Goal: Task Accomplishment & Management: Use online tool/utility

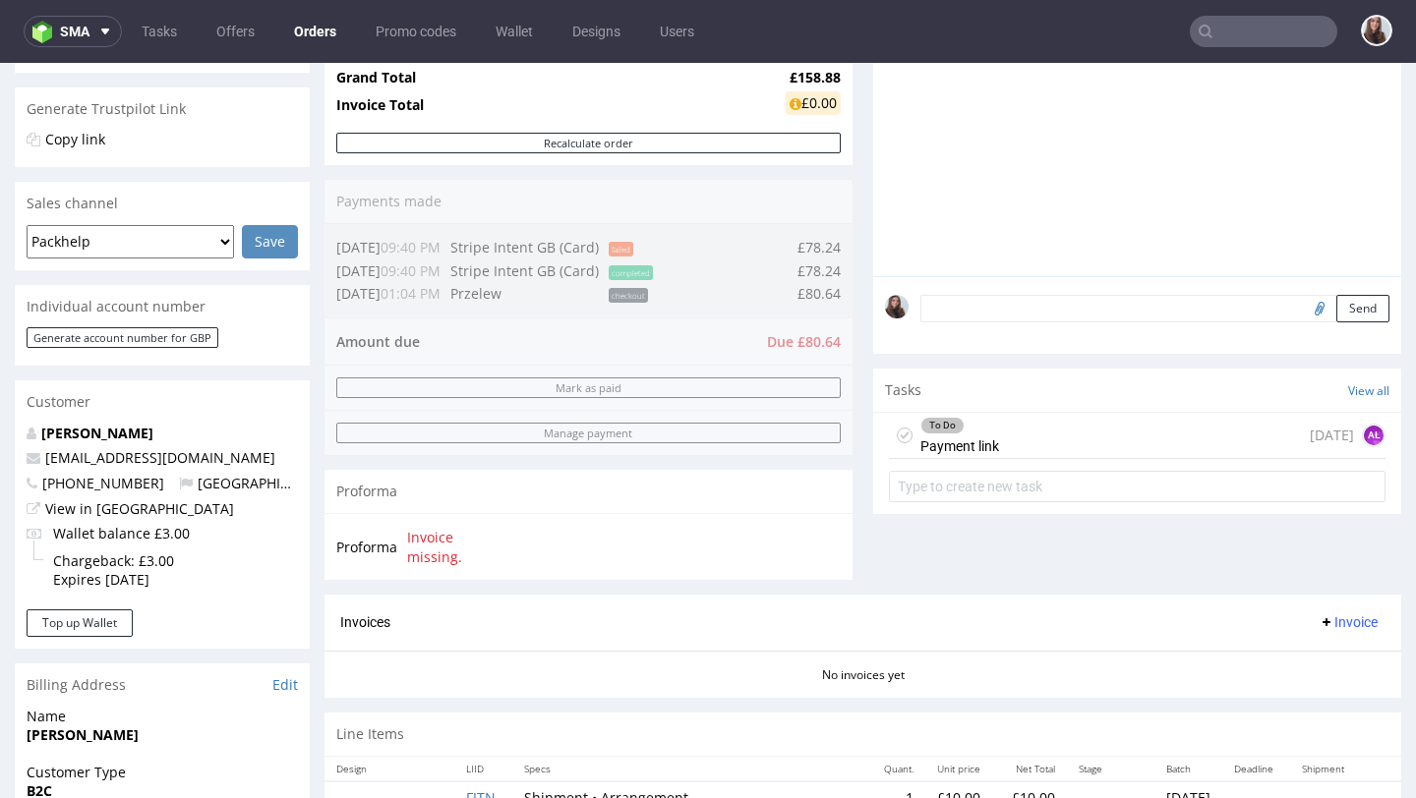
scroll to position [395, 0]
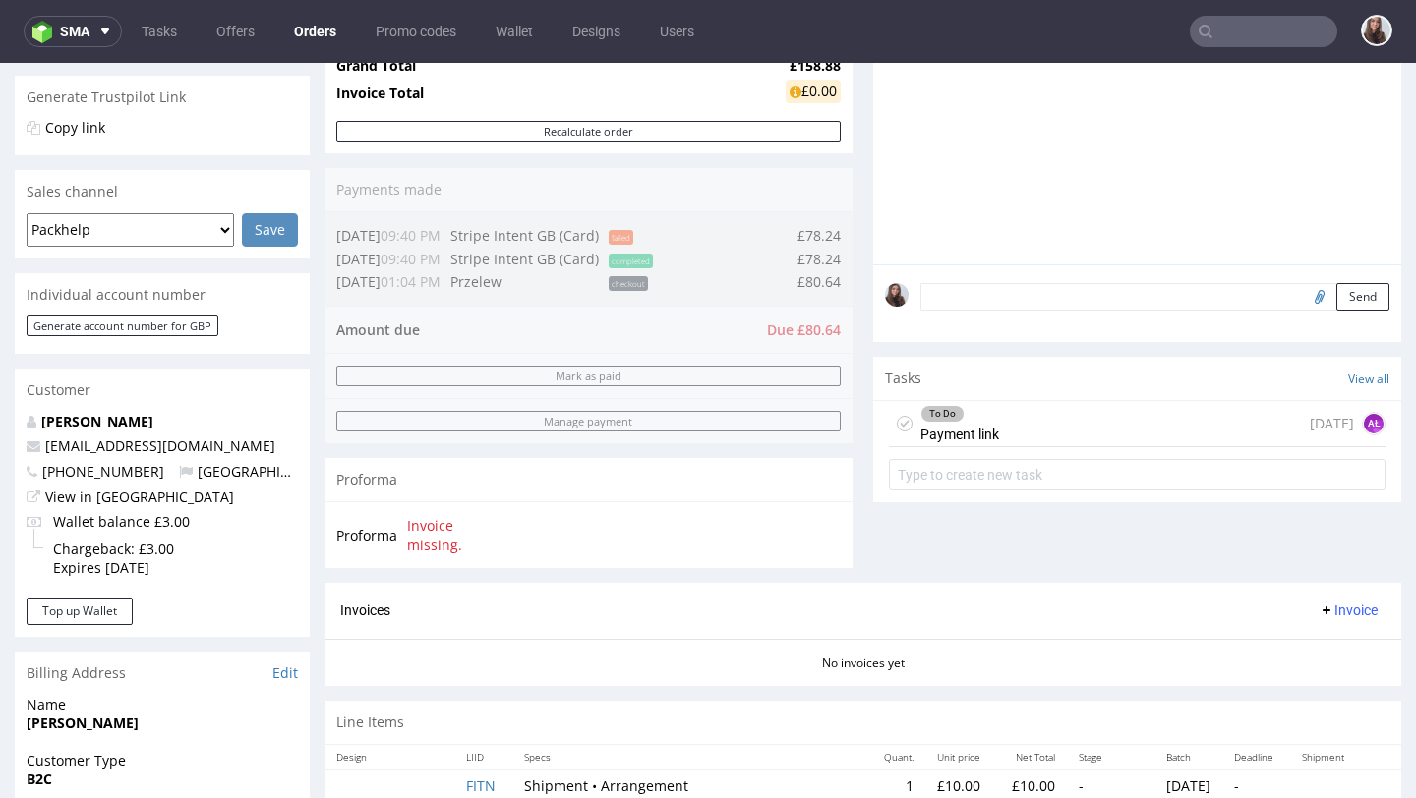
click at [978, 446] on div "To Do Payment link" at bounding box center [959, 423] width 79 height 45
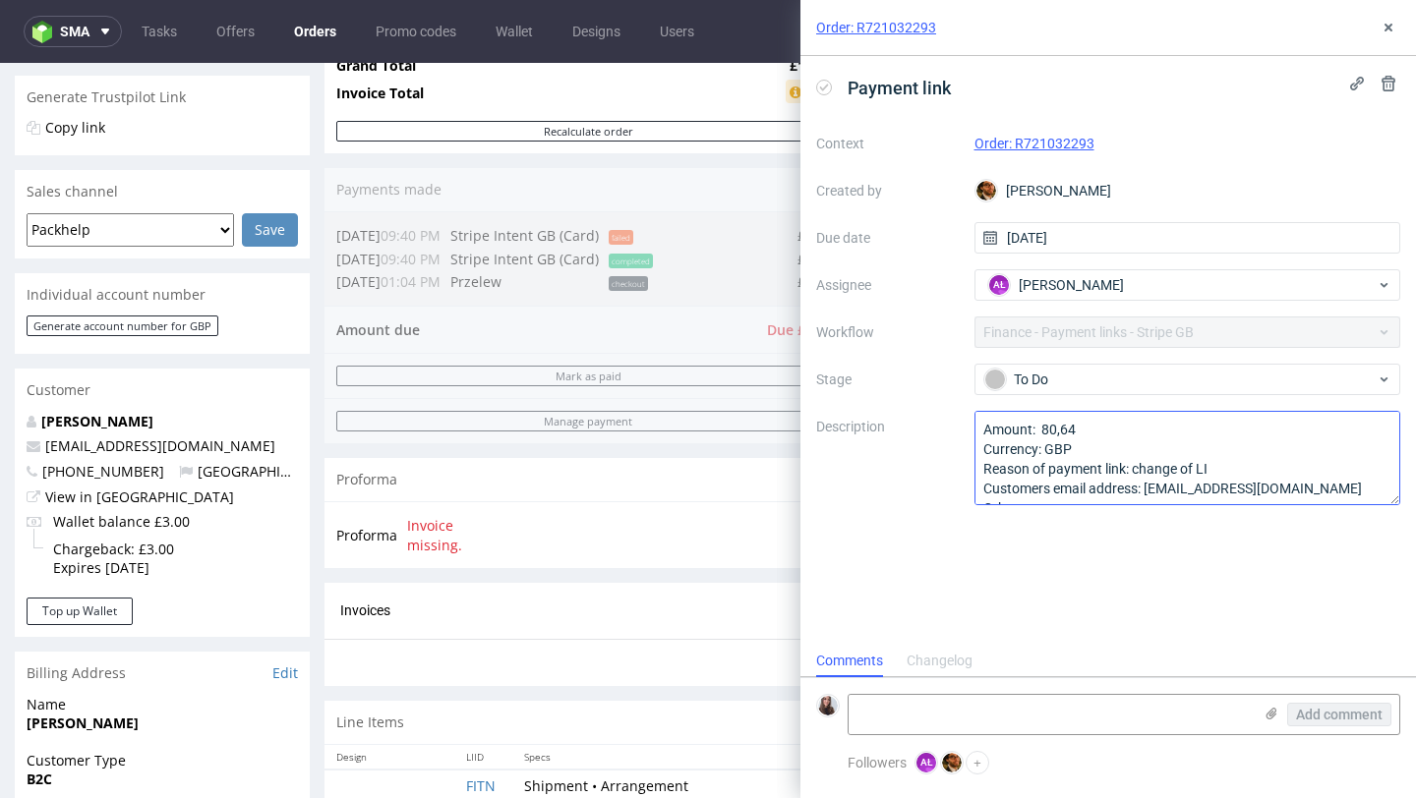
scroll to position [22, 0]
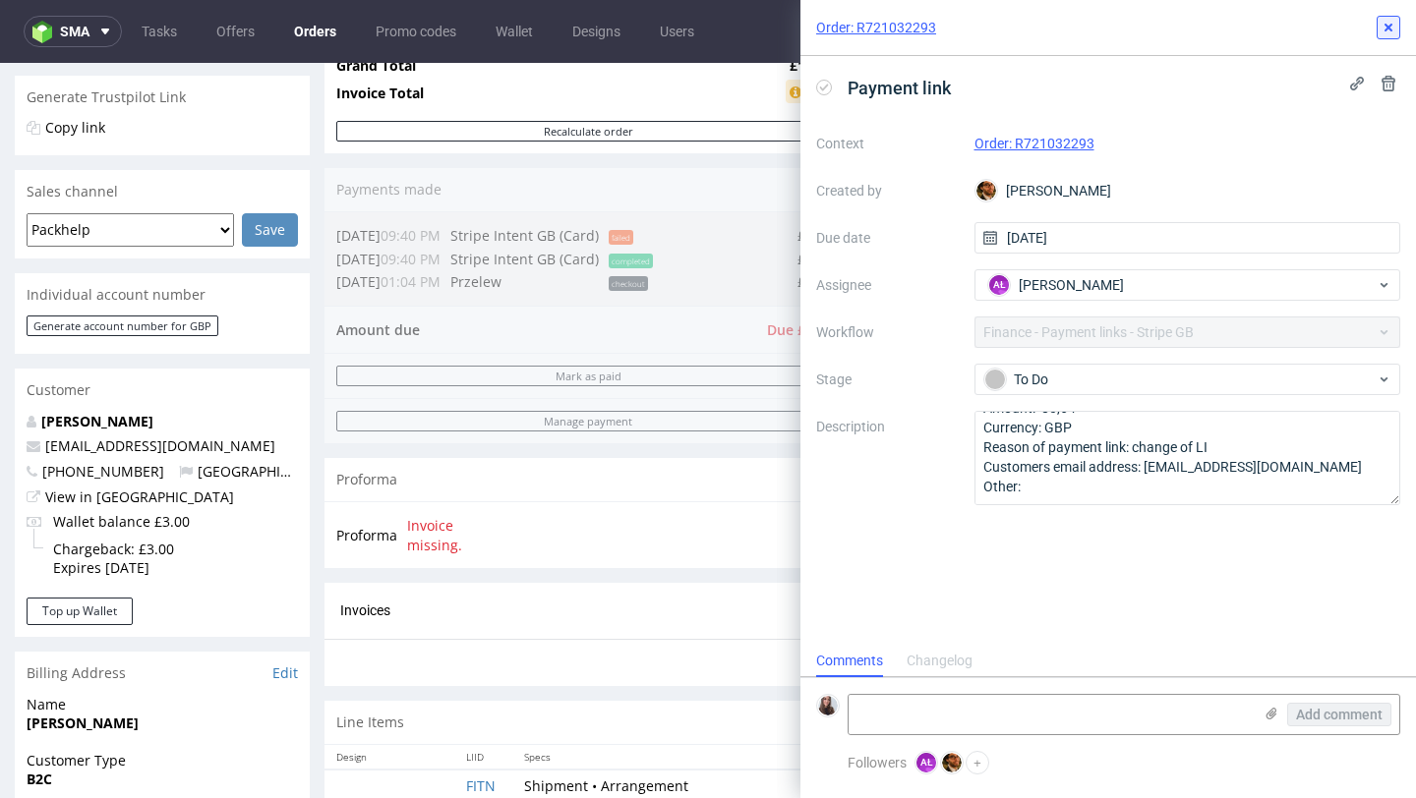
click at [1387, 30] on icon at bounding box center [1388, 28] width 16 height 16
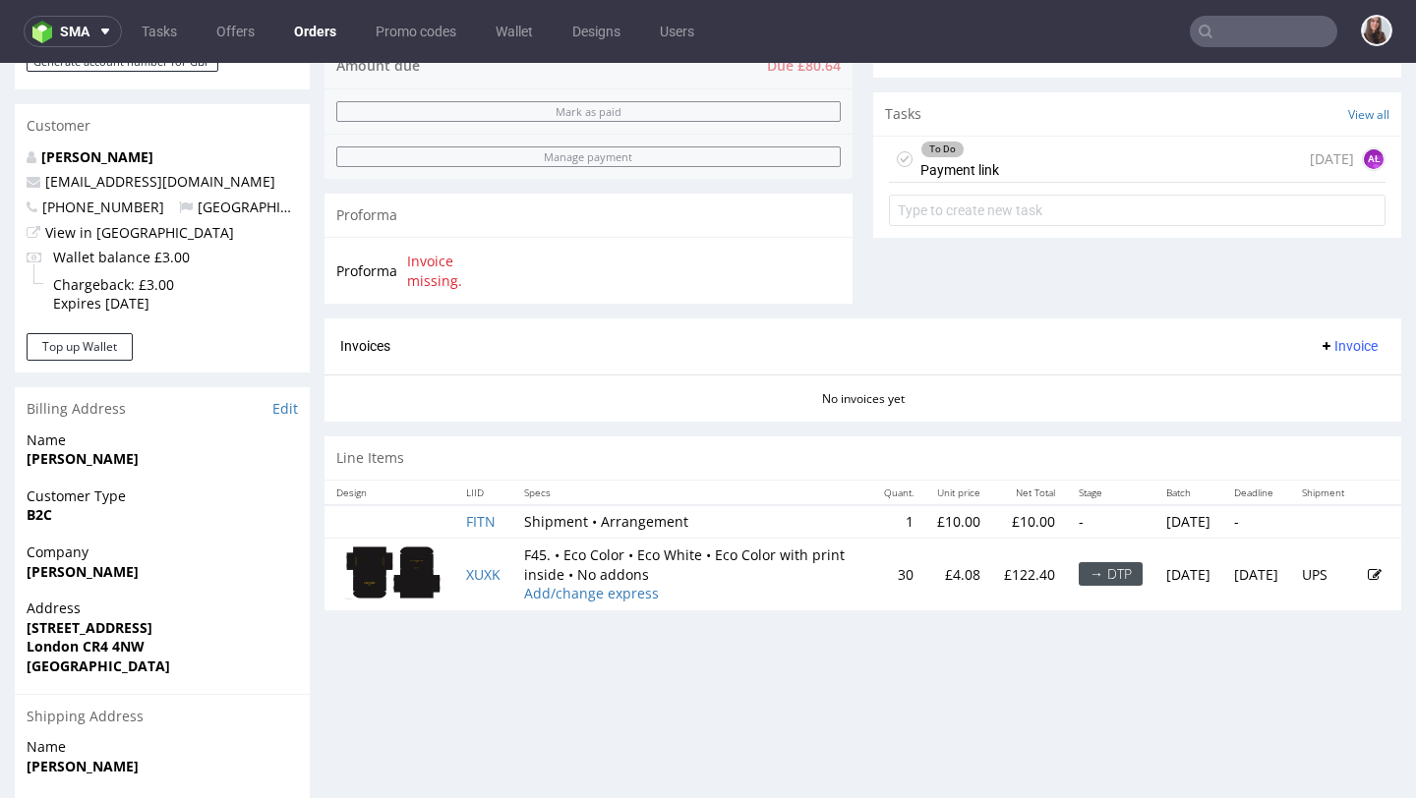
scroll to position [664, 0]
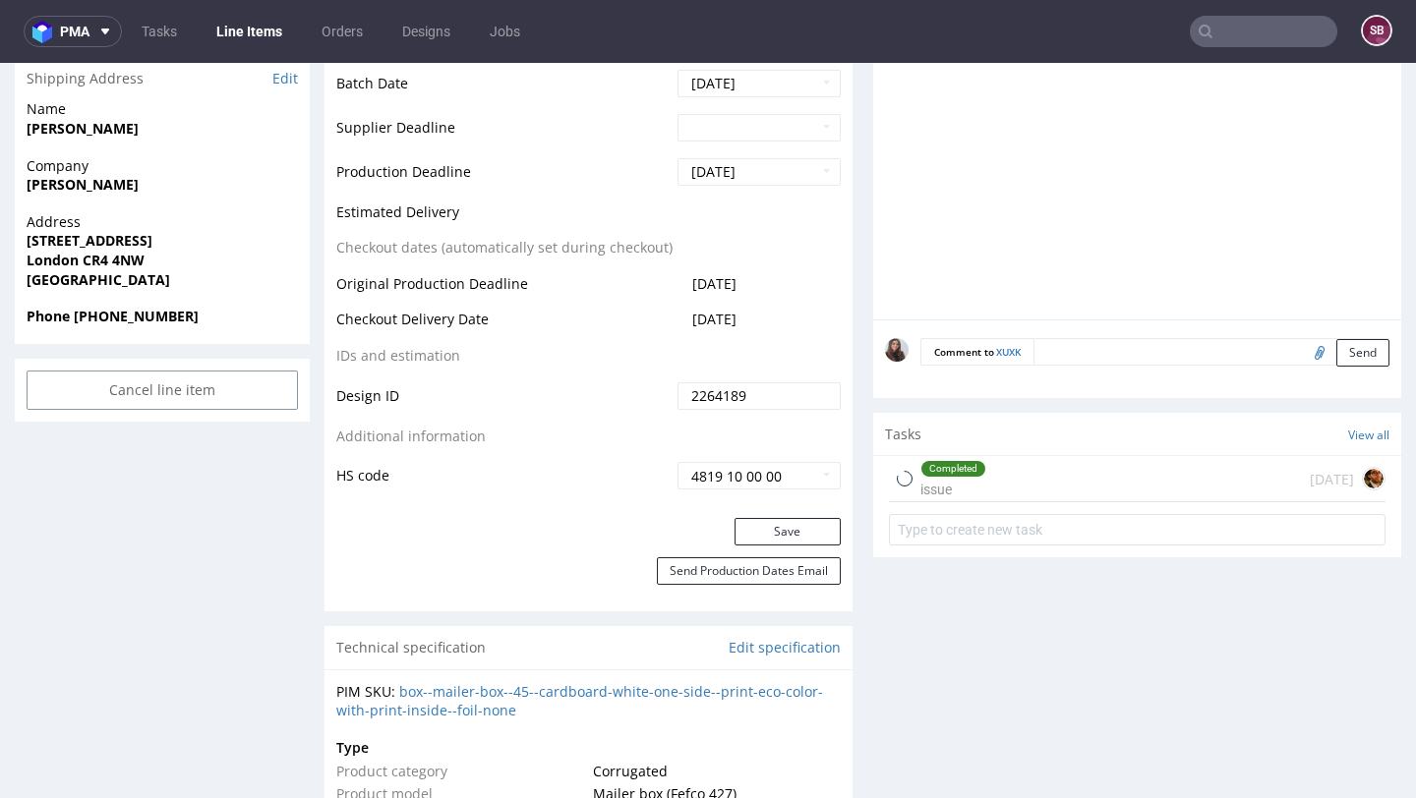
scroll to position [814, 0]
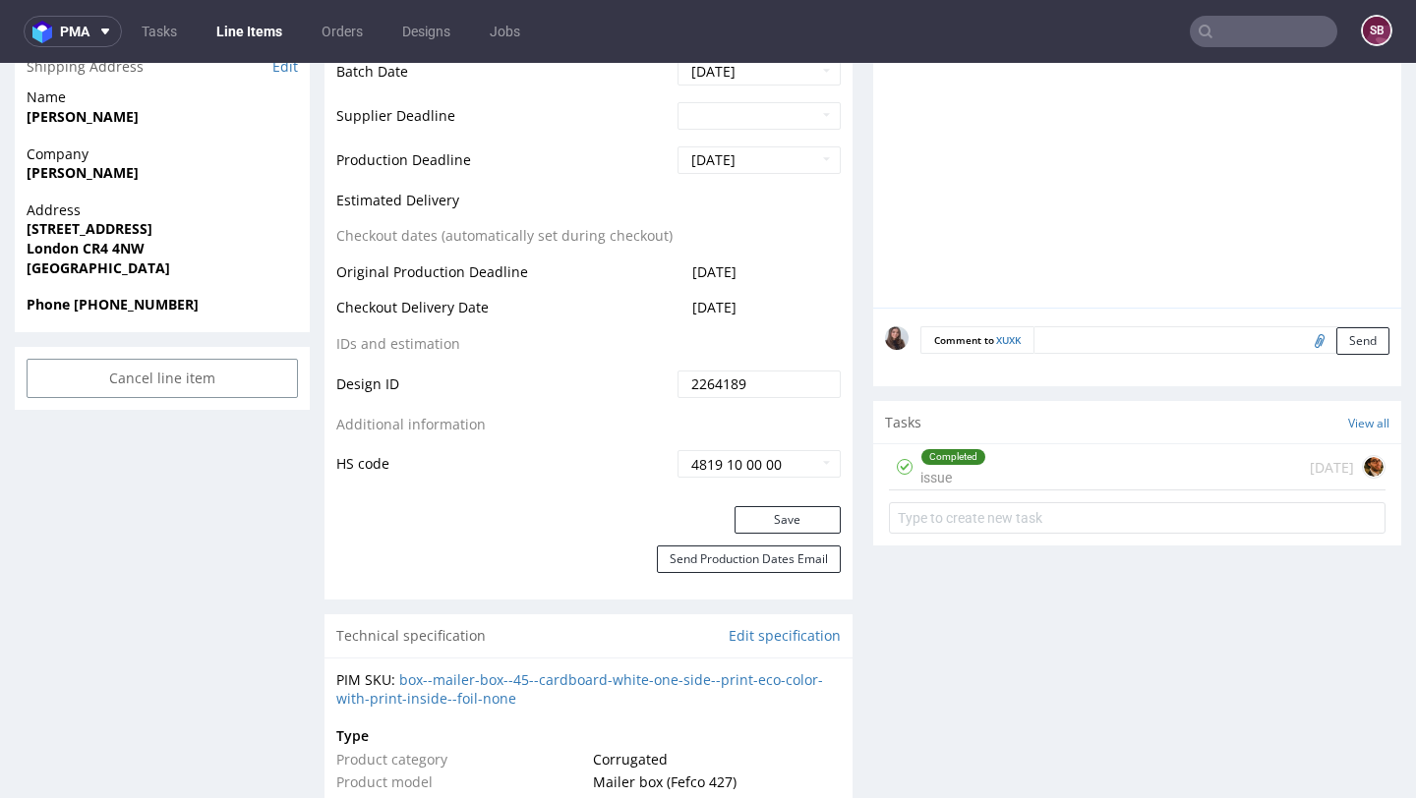
click at [1016, 466] on div "Completed issue 6 days ago" at bounding box center [1137, 467] width 496 height 46
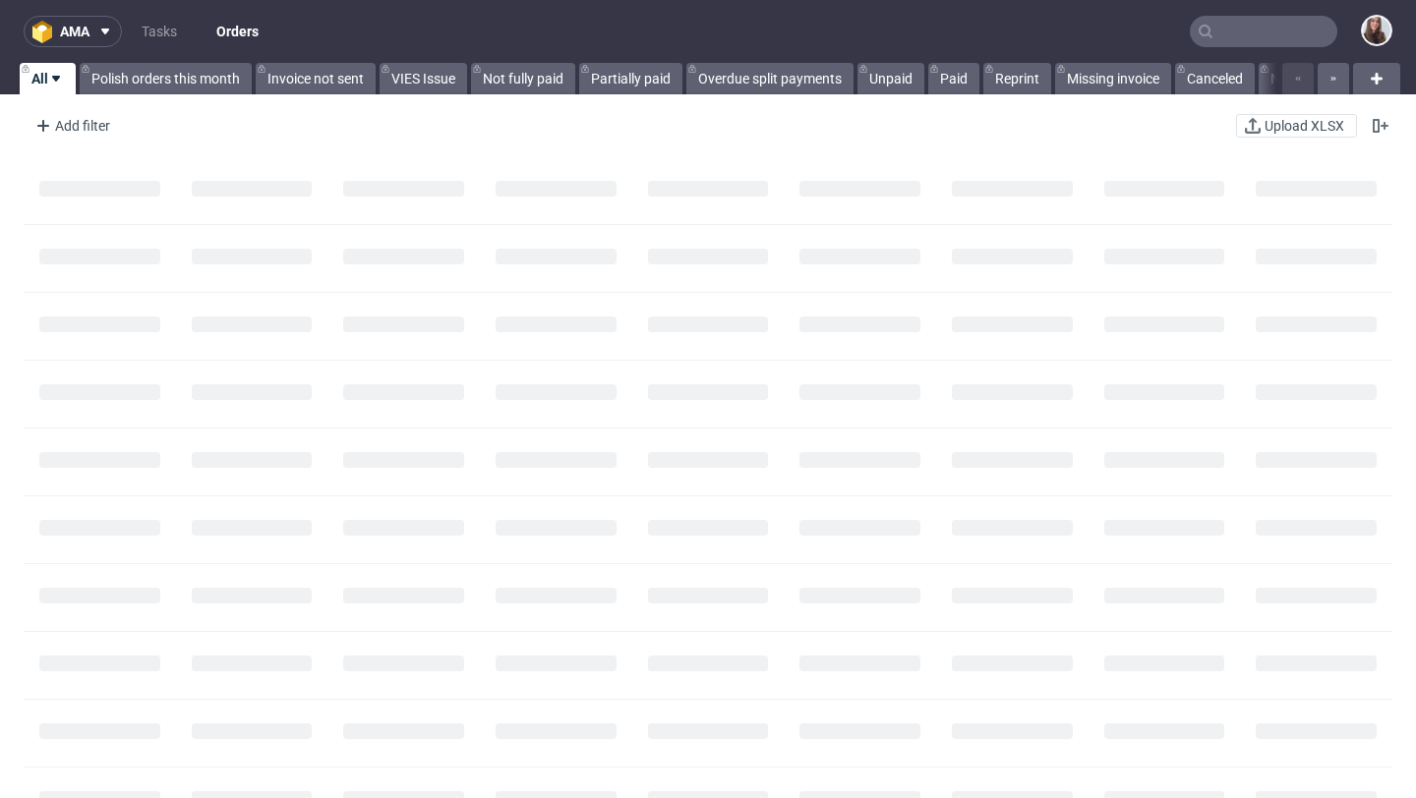
click at [1268, 34] on input "text" at bounding box center [1262, 31] width 147 height 31
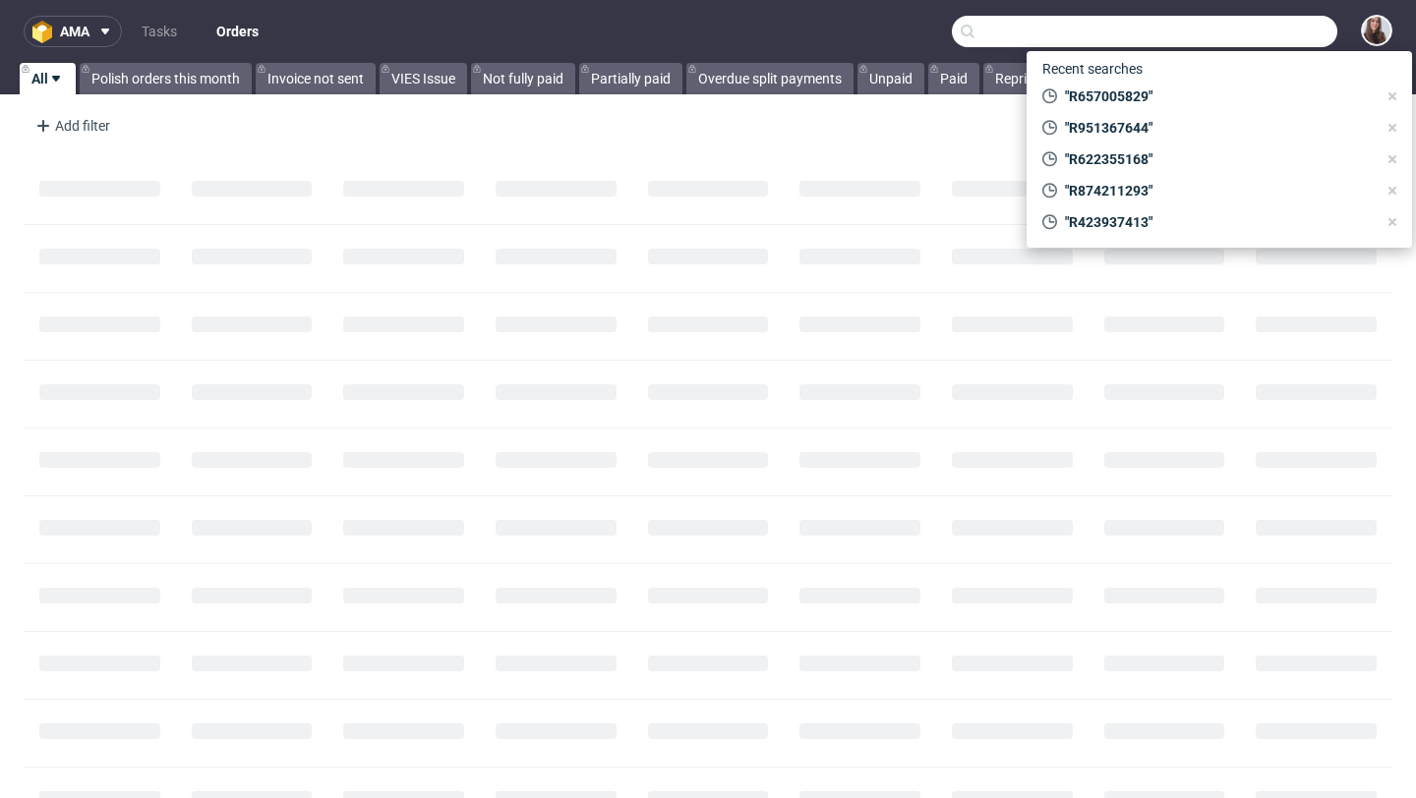
paste input "R783330122"
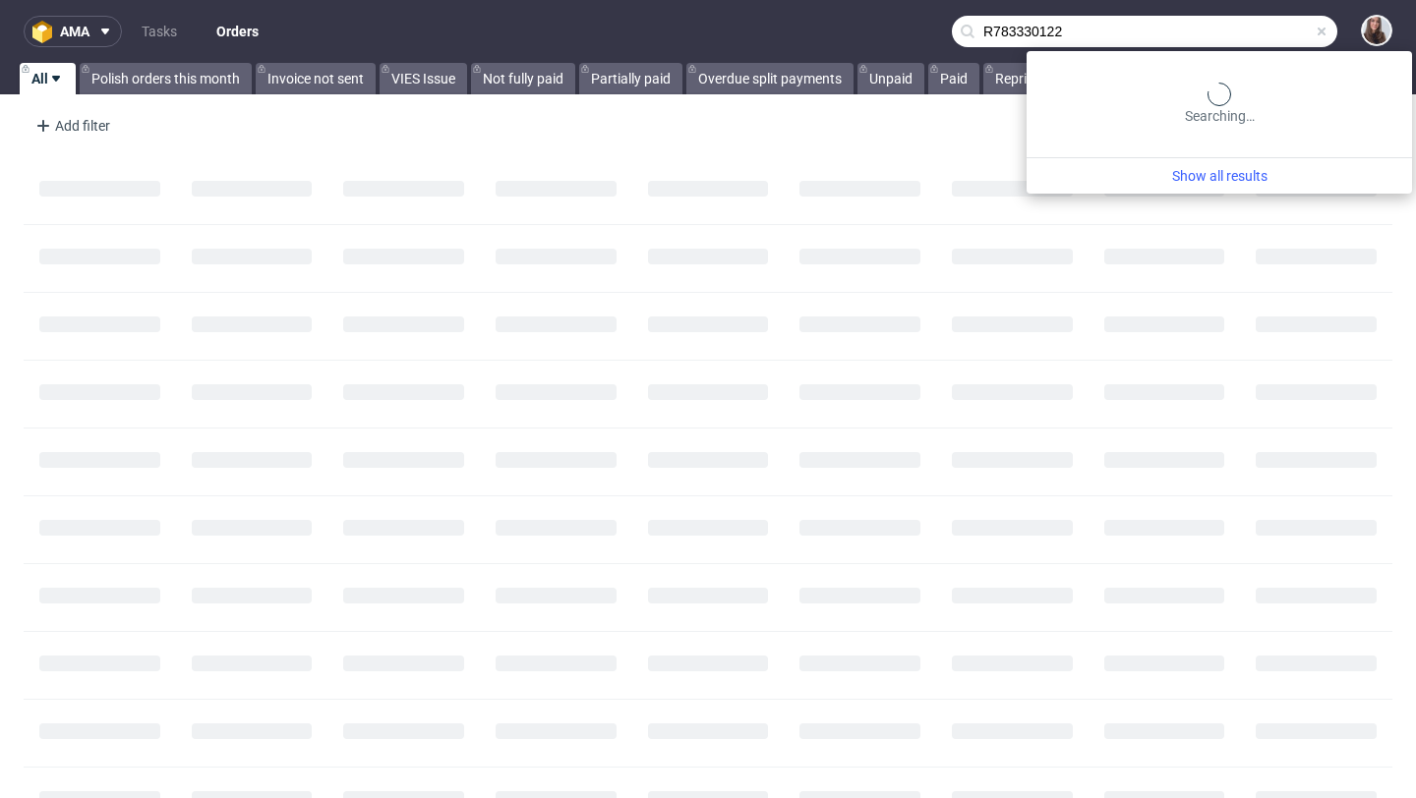
type input "R783330122"
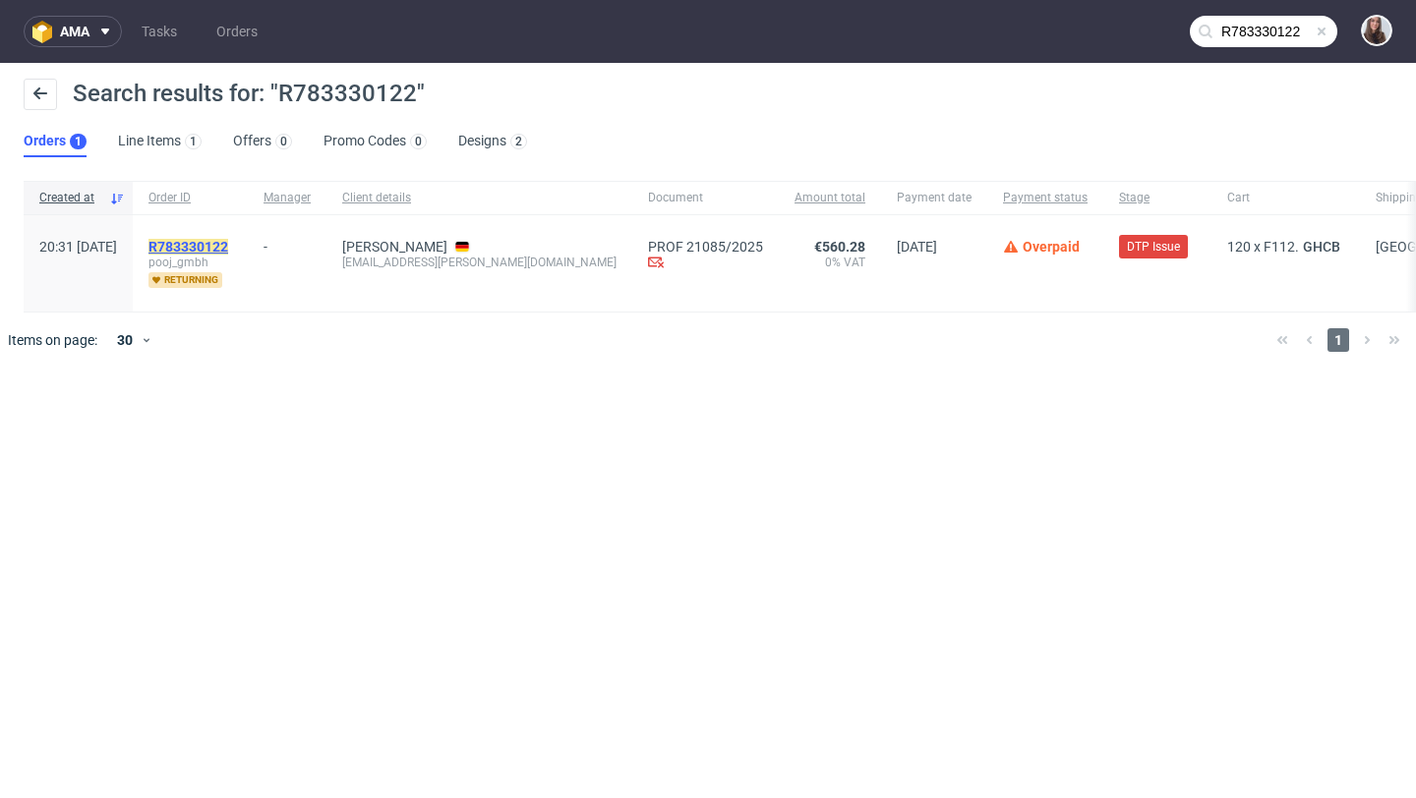
click at [228, 244] on mark "R783330122" at bounding box center [188, 247] width 80 height 16
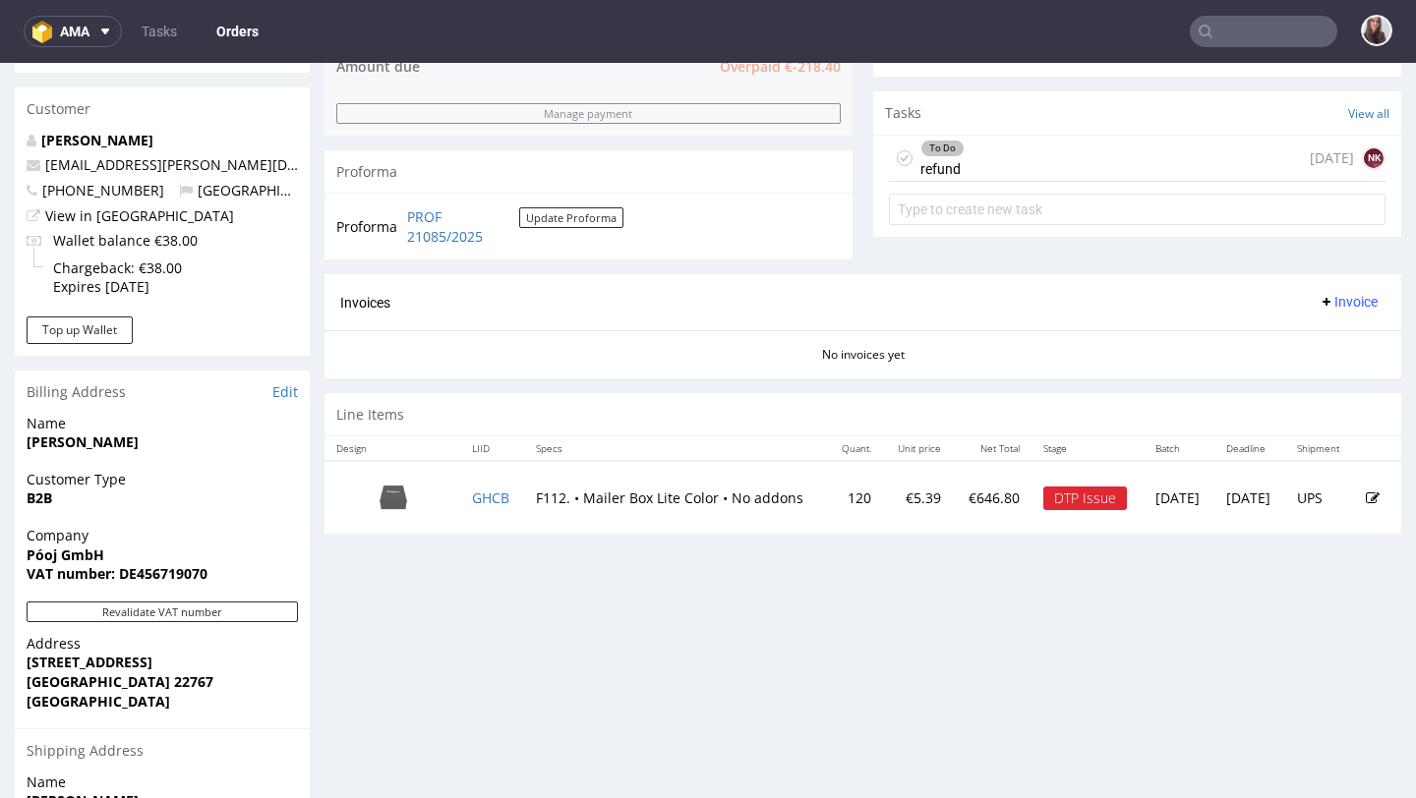
scroll to position [703, 0]
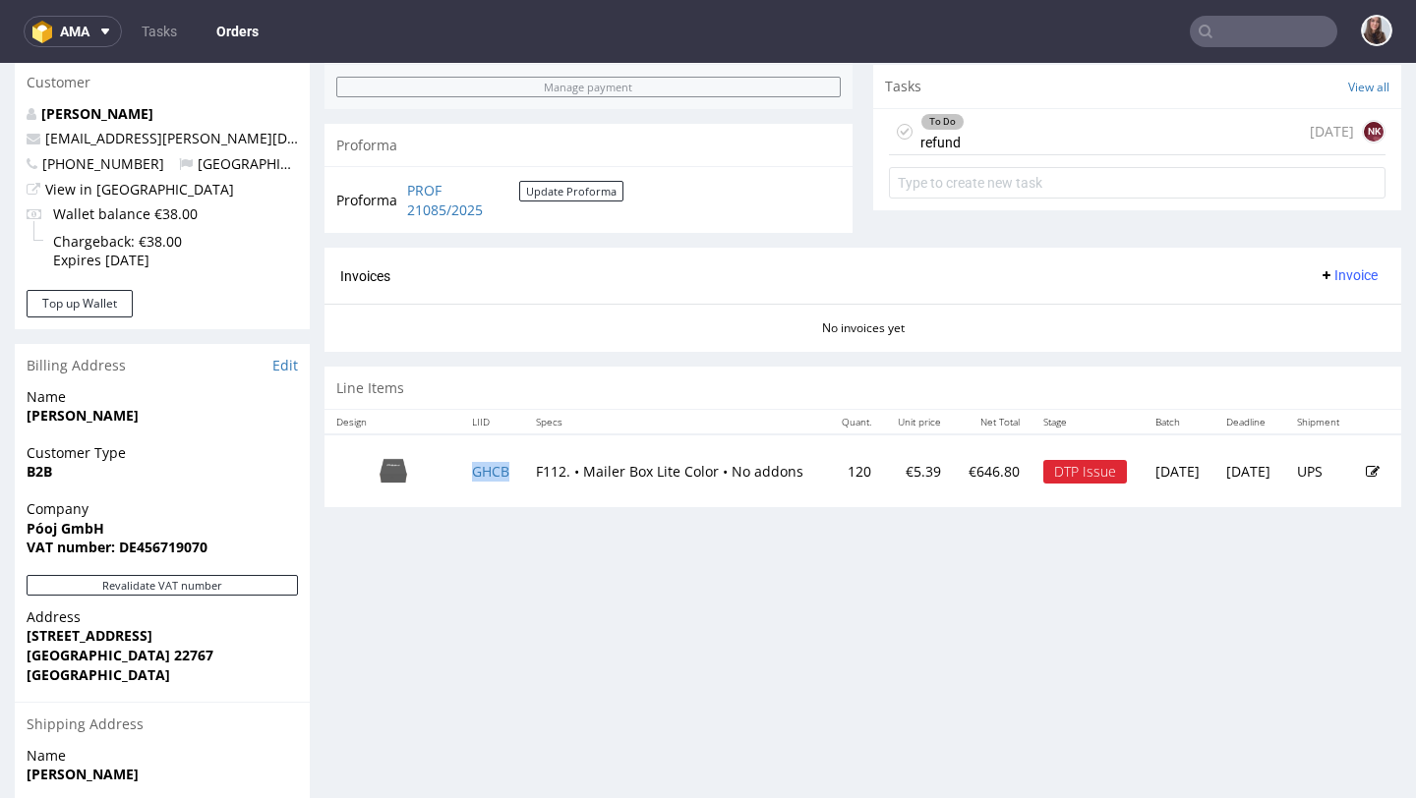
click at [487, 481] on td "GHCB" at bounding box center [492, 470] width 64 height 73
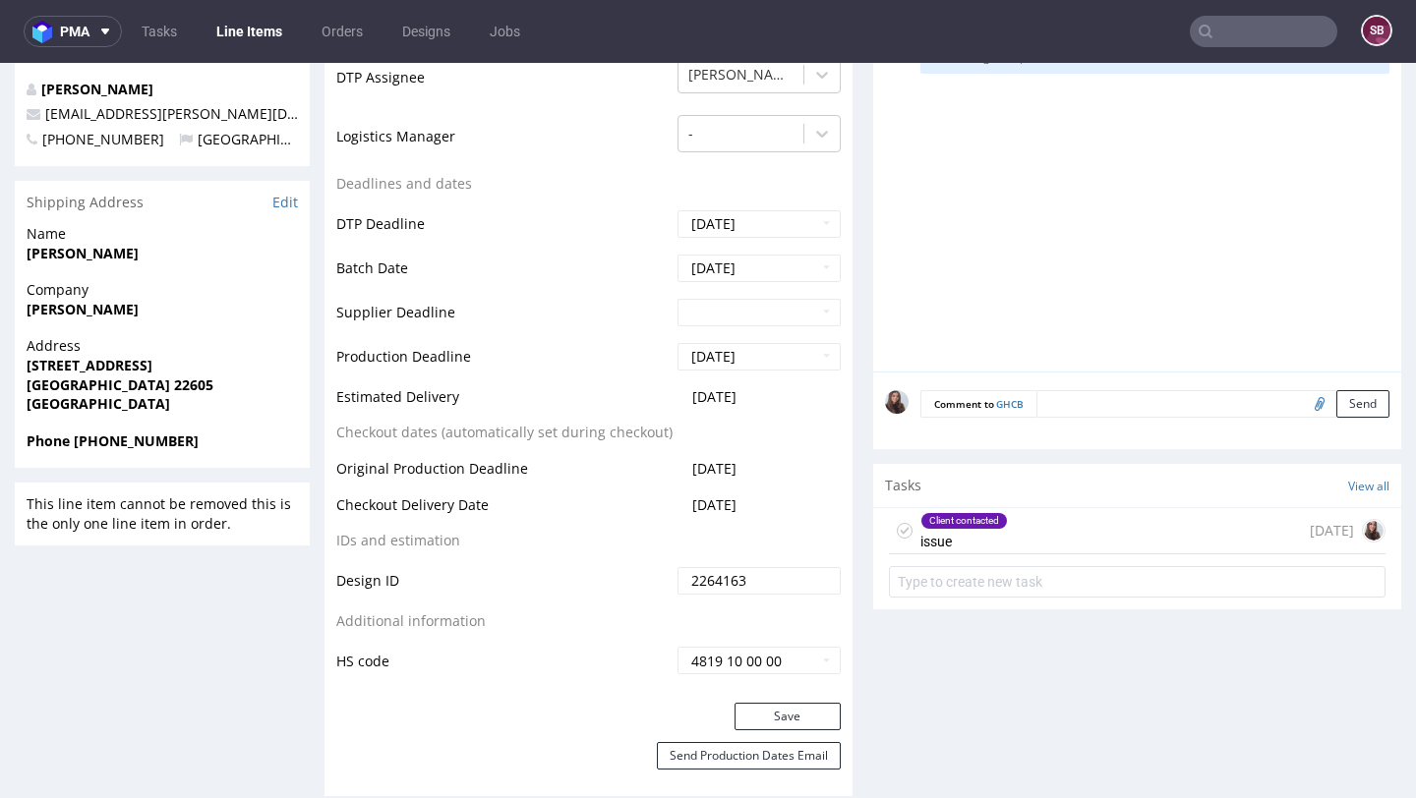
scroll to position [694, 0]
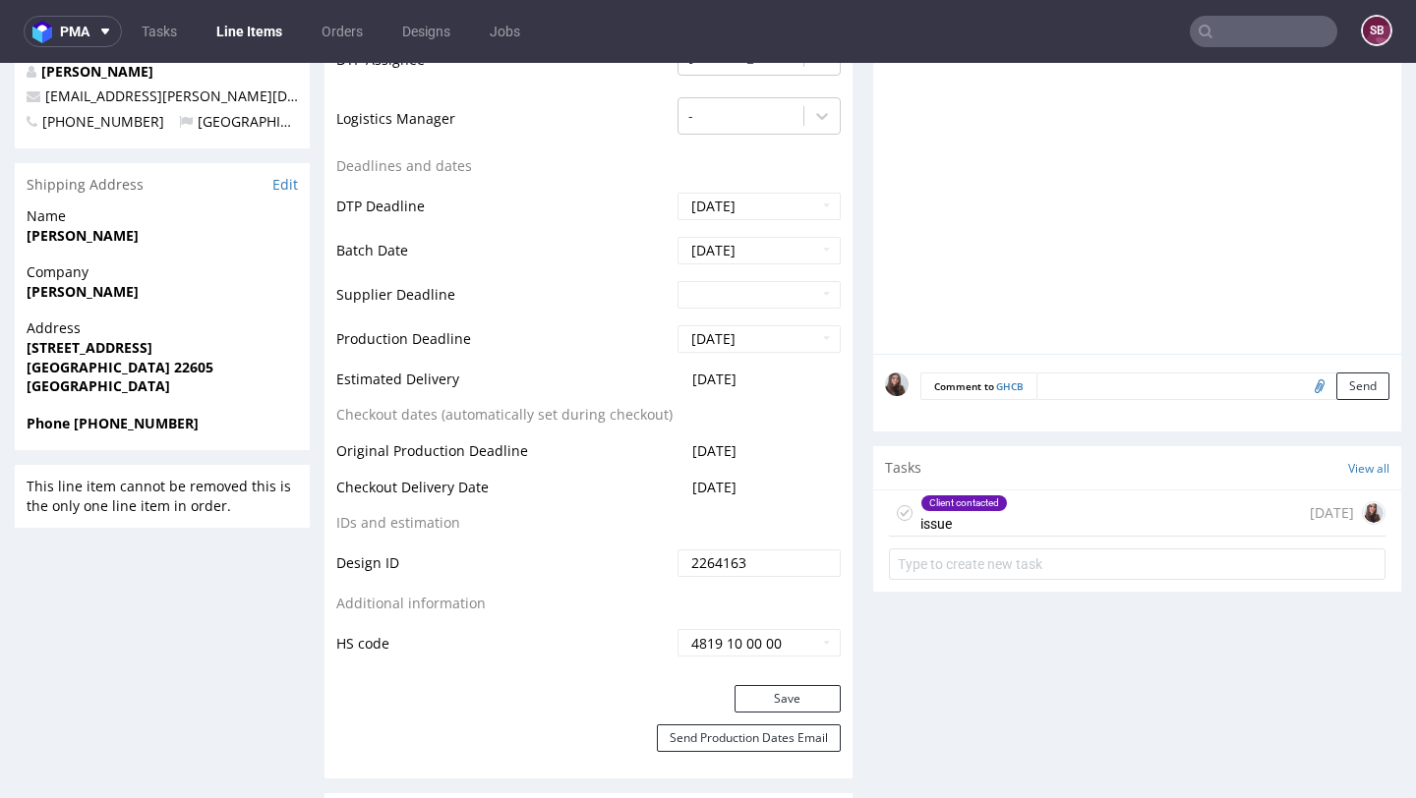
click at [1004, 509] on div "Client contacted issue [DATE]" at bounding box center [1137, 514] width 496 height 46
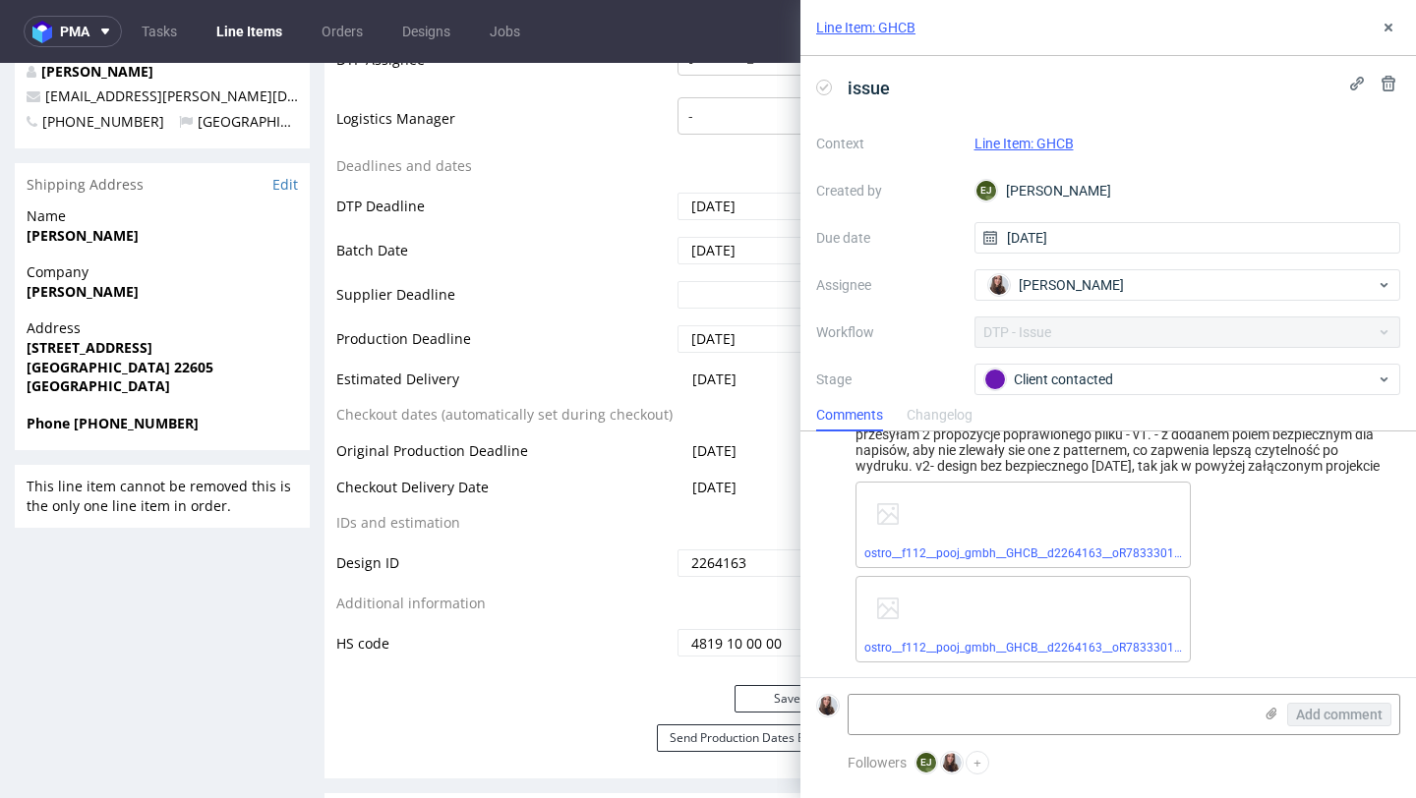
scroll to position [1146, 0]
click at [942, 700] on textarea at bounding box center [1049, 714] width 403 height 39
click at [947, 719] on textarea at bounding box center [1049, 714] width 403 height 39
paste textarea "Poproszę wersję 2 – bez [DATE] bezpieczeństwa."
type textarea "Poproszę wersję 2 – bez [DATE] bezpieczeństwa."
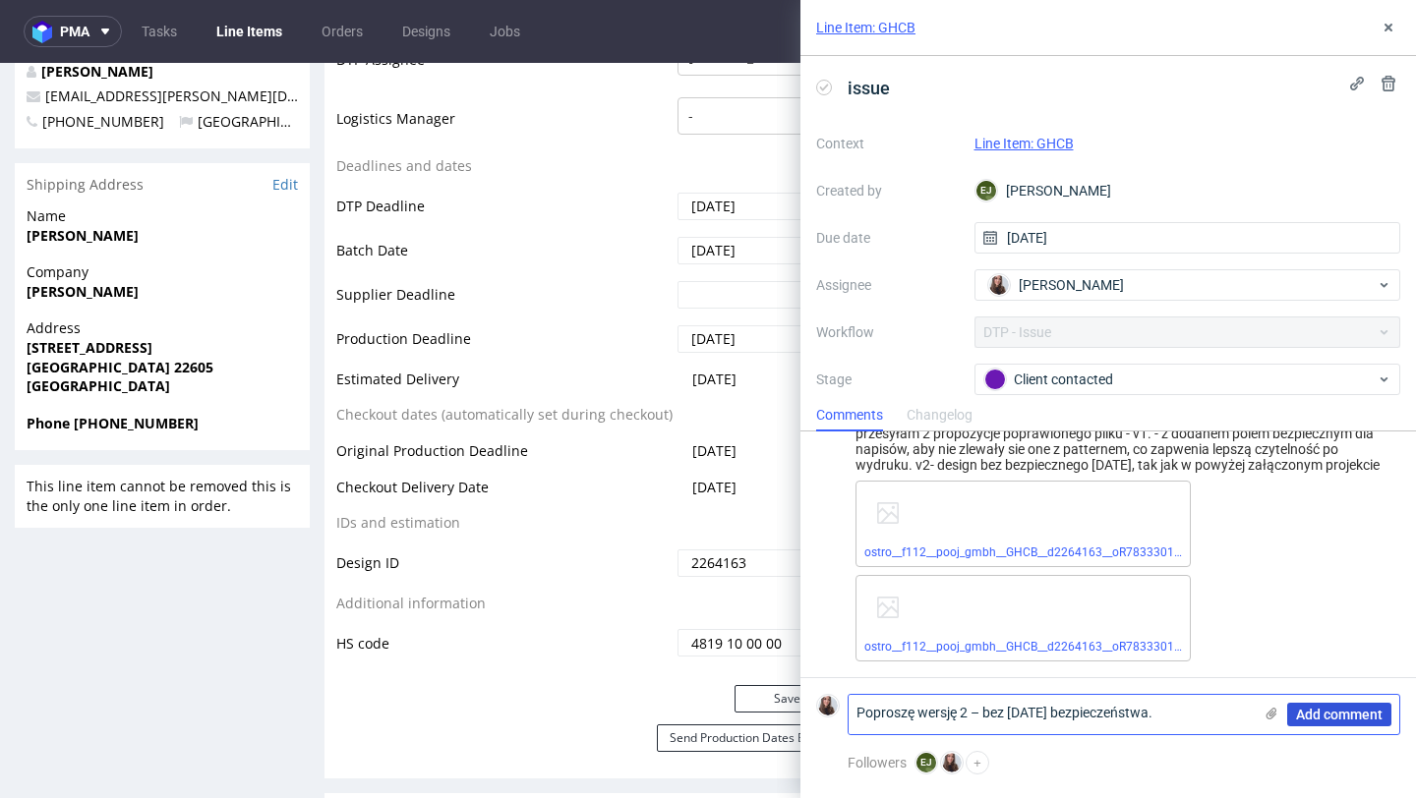
click at [1303, 716] on span "Add comment" at bounding box center [1339, 715] width 87 height 14
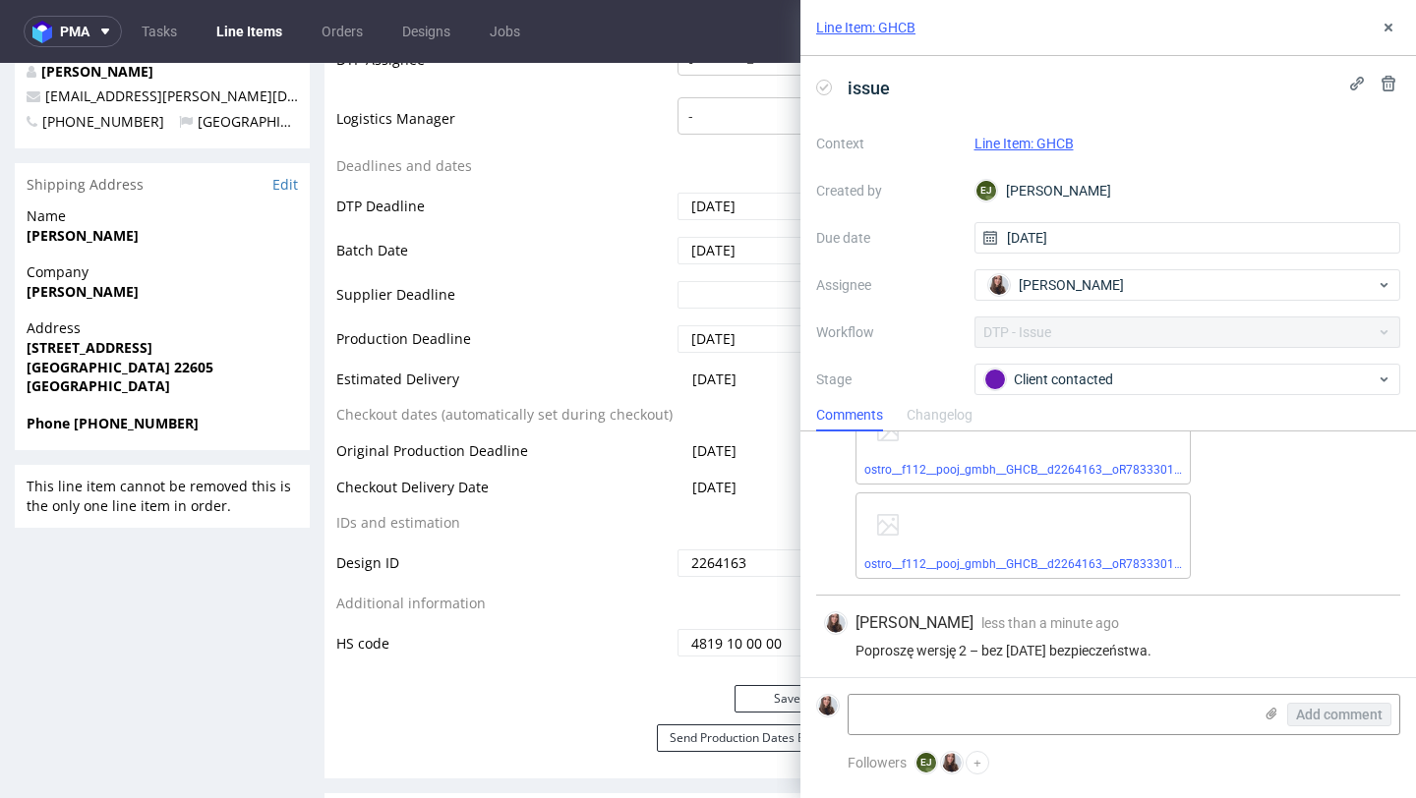
scroll to position [1234, 0]
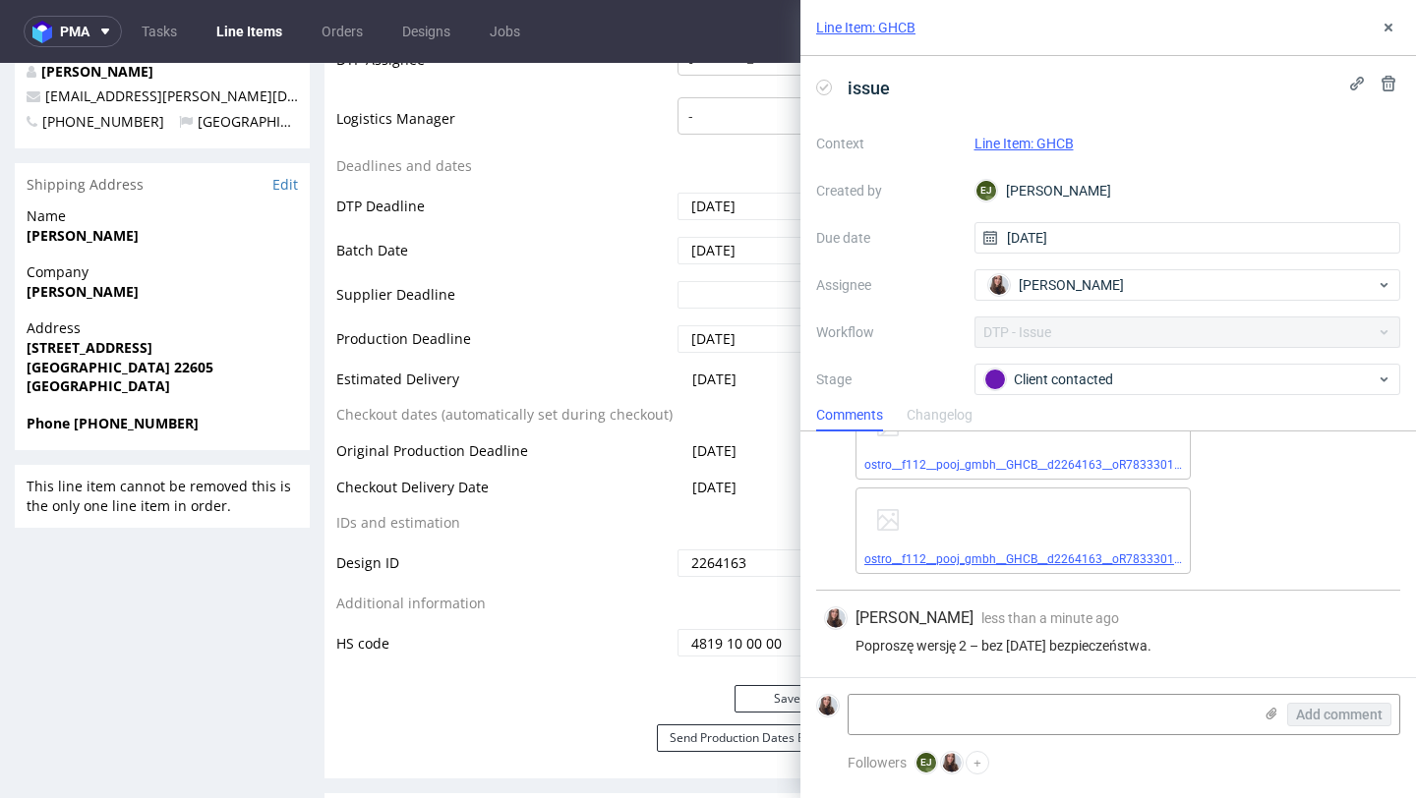
click at [971, 563] on link "ostro__f112__pooj_gmbh__GHCB__d2264163__oR783330122__inside__v1.pdf" at bounding box center [1068, 559] width 408 height 14
click at [973, 465] on link "ostro__f112__pooj_gmbh__GHCB__d2264163__oR783330122__inside__v2.pdf" at bounding box center [1068, 465] width 408 height 14
click at [981, 461] on link "ostro__f112__pooj_gmbh__GHCB__d2264163__oR783330122__inside__v2.pdf" at bounding box center [1068, 465] width 408 height 14
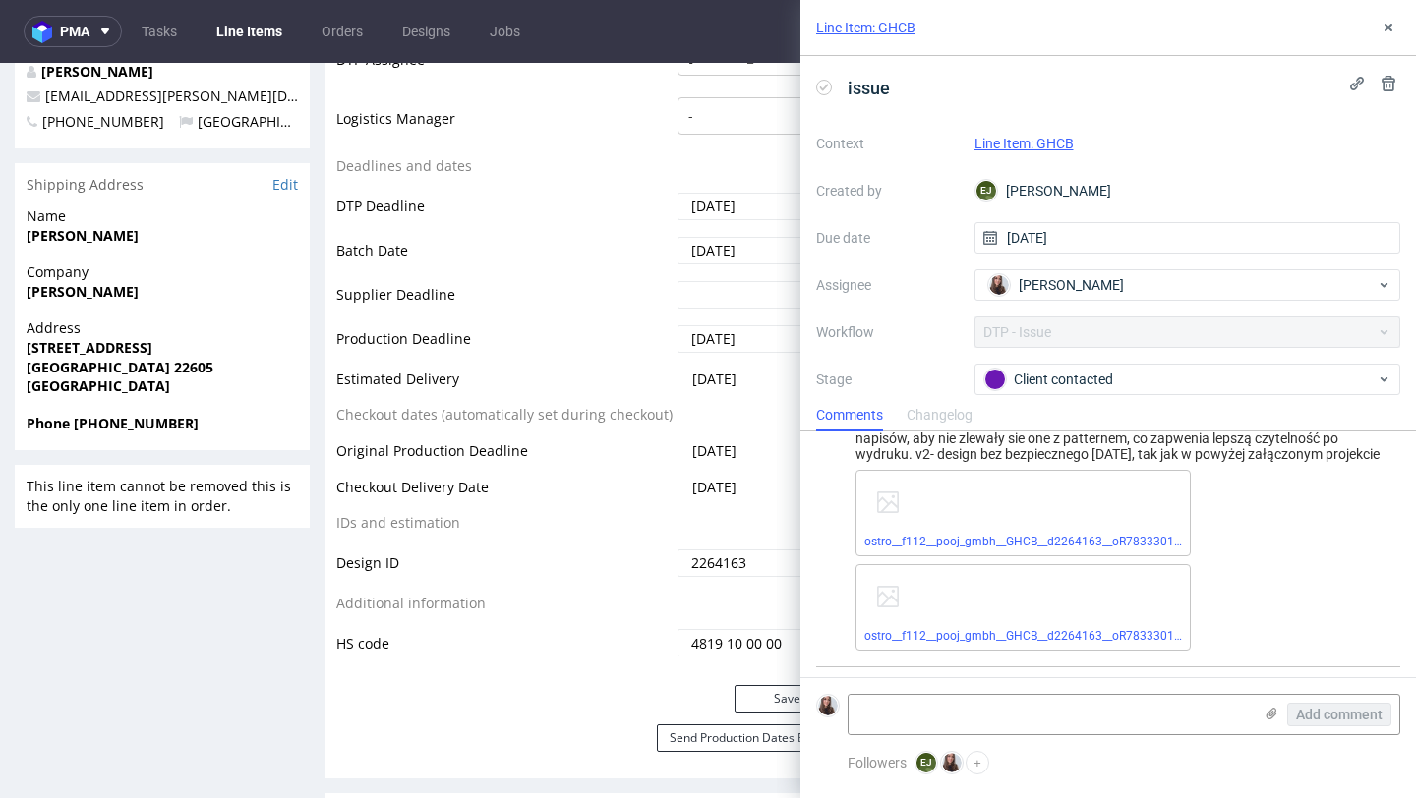
scroll to position [1164, 0]
click at [997, 622] on link "ostro__f112__pooj_gmbh__GHCB__d2264163__oR783330122__inside__v1.pdf" at bounding box center [1068, 629] width 408 height 14
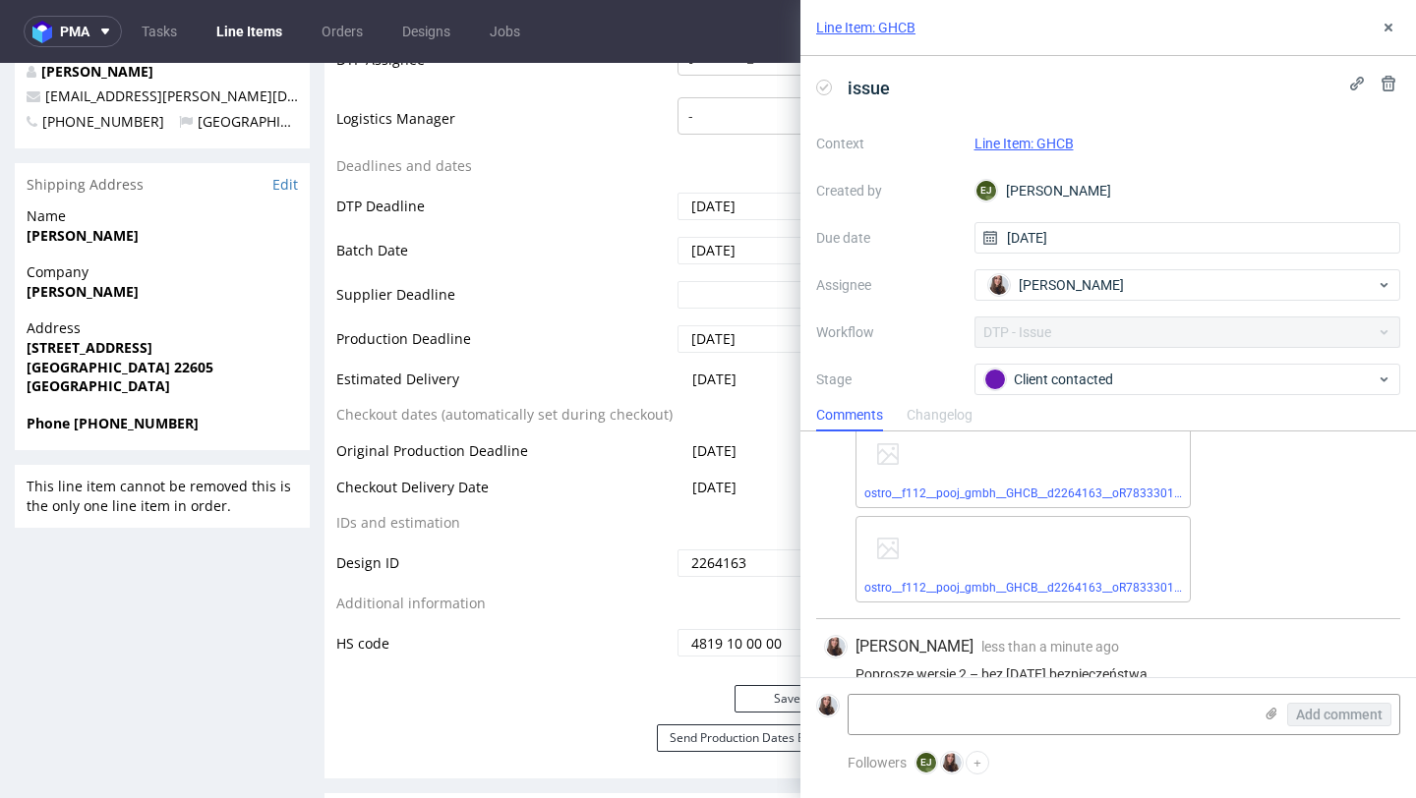
scroll to position [1203, 0]
click at [959, 587] on link "ostro__f112__pooj_gmbh__GHCB__d2264163__oR783330122__inside__v1.pdf" at bounding box center [1068, 590] width 408 height 14
click at [986, 501] on link "ostro__f112__pooj_gmbh__GHCB__d2264163__oR783330122__inside__v2.pdf" at bounding box center [1068, 496] width 408 height 14
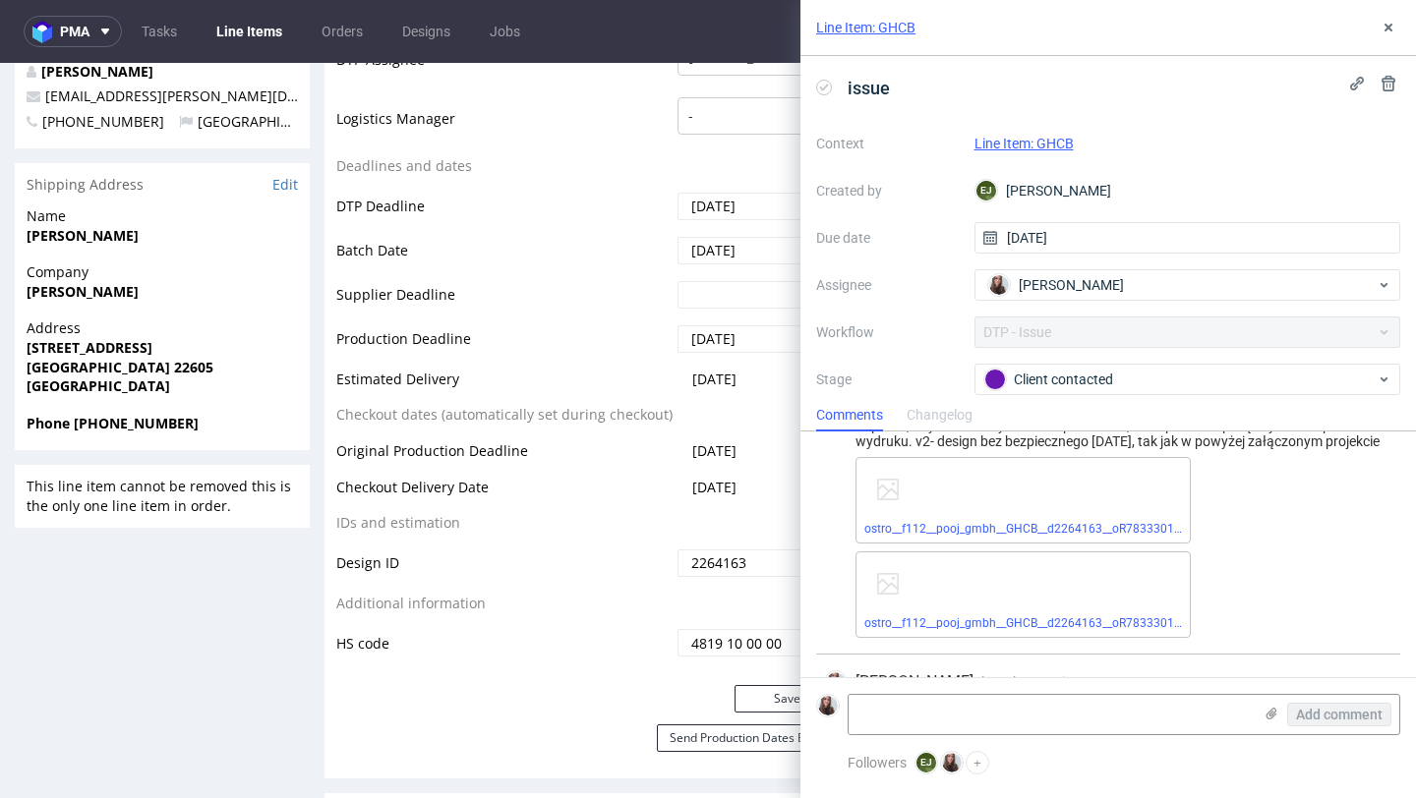
scroll to position [1234, 0]
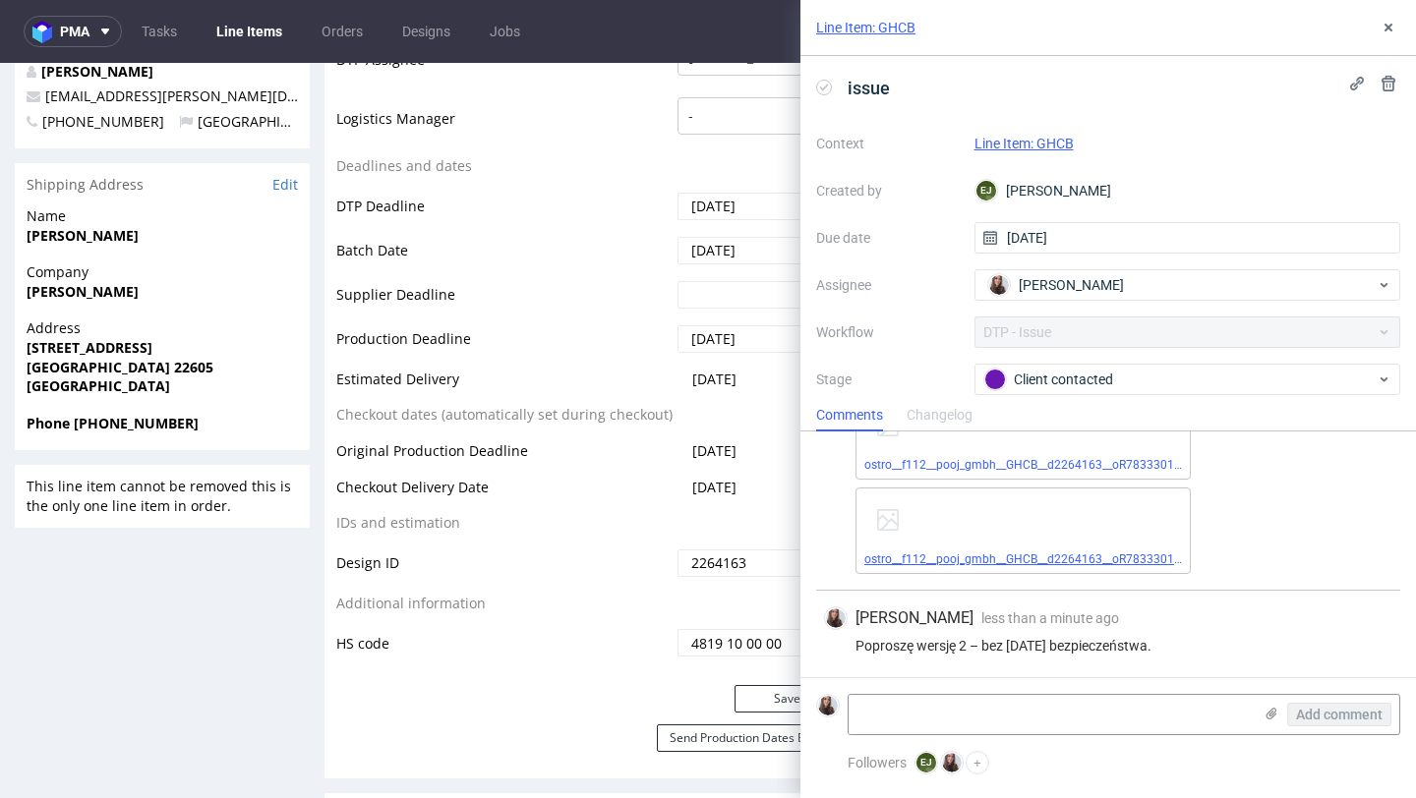
click at [963, 557] on link "ostro__f112__pooj_gmbh__GHCB__d2264163__oR783330122__inside__v1.pdf" at bounding box center [1068, 559] width 408 height 14
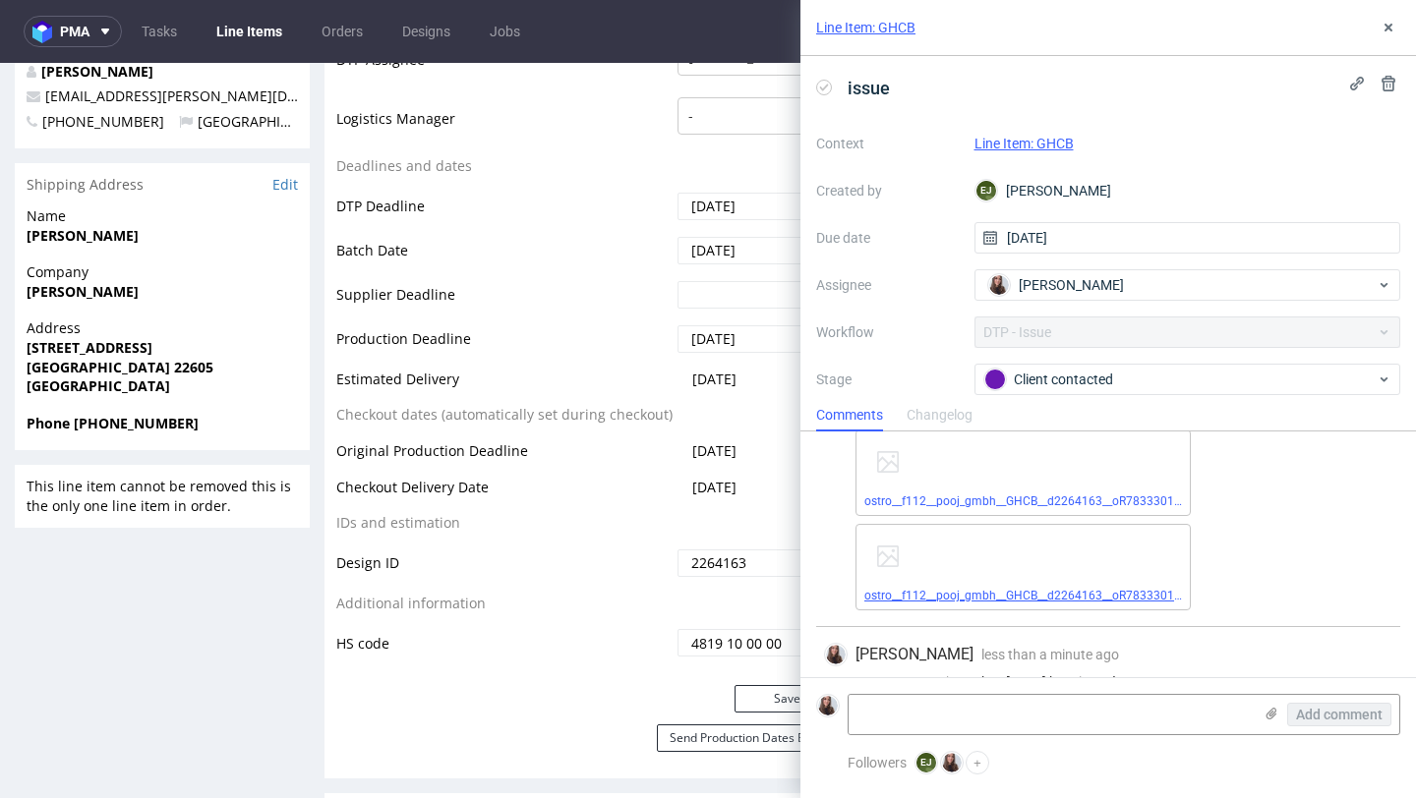
scroll to position [1171, 0]
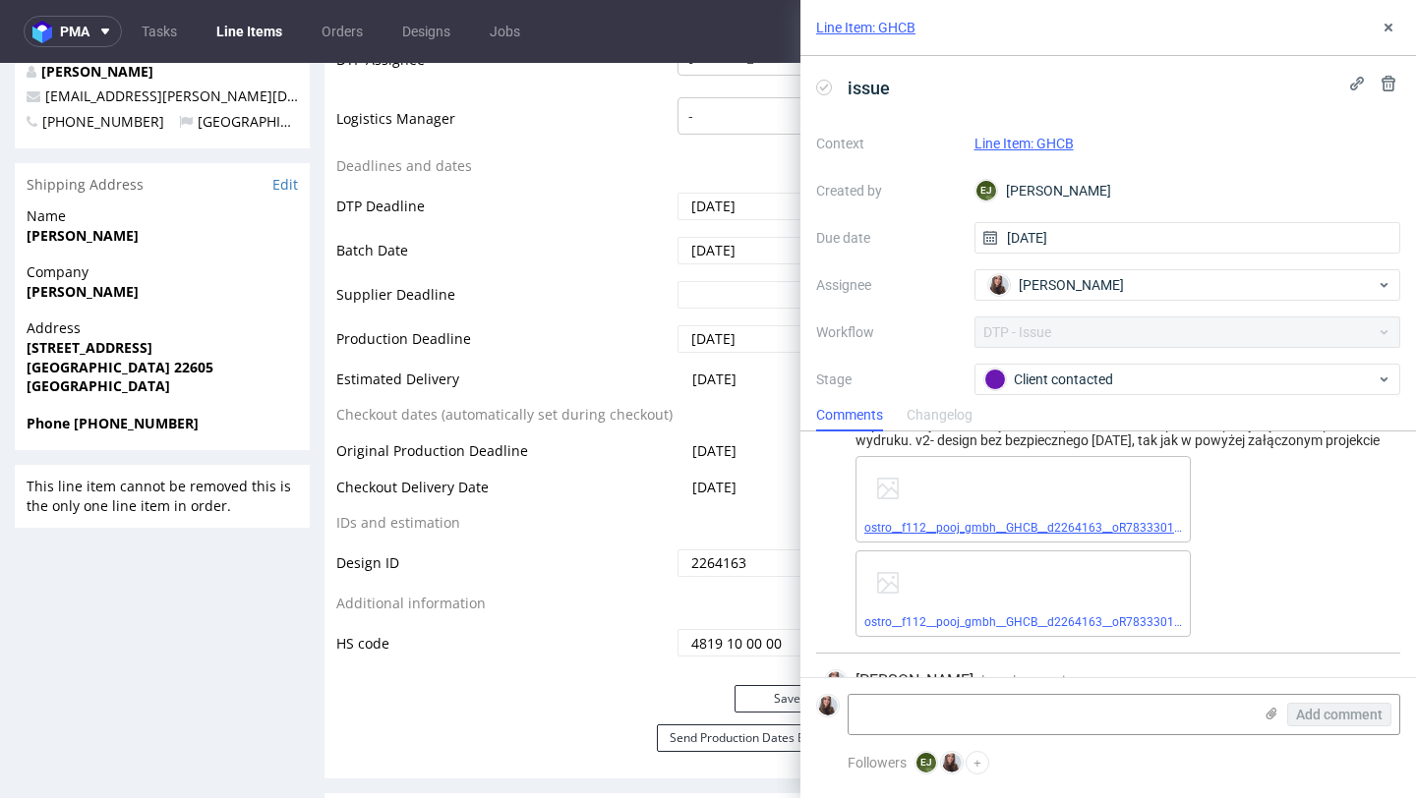
click at [976, 528] on link "ostro__f112__pooj_gmbh__GHCB__d2264163__oR783330122__inside__v2.pdf" at bounding box center [1068, 528] width 408 height 14
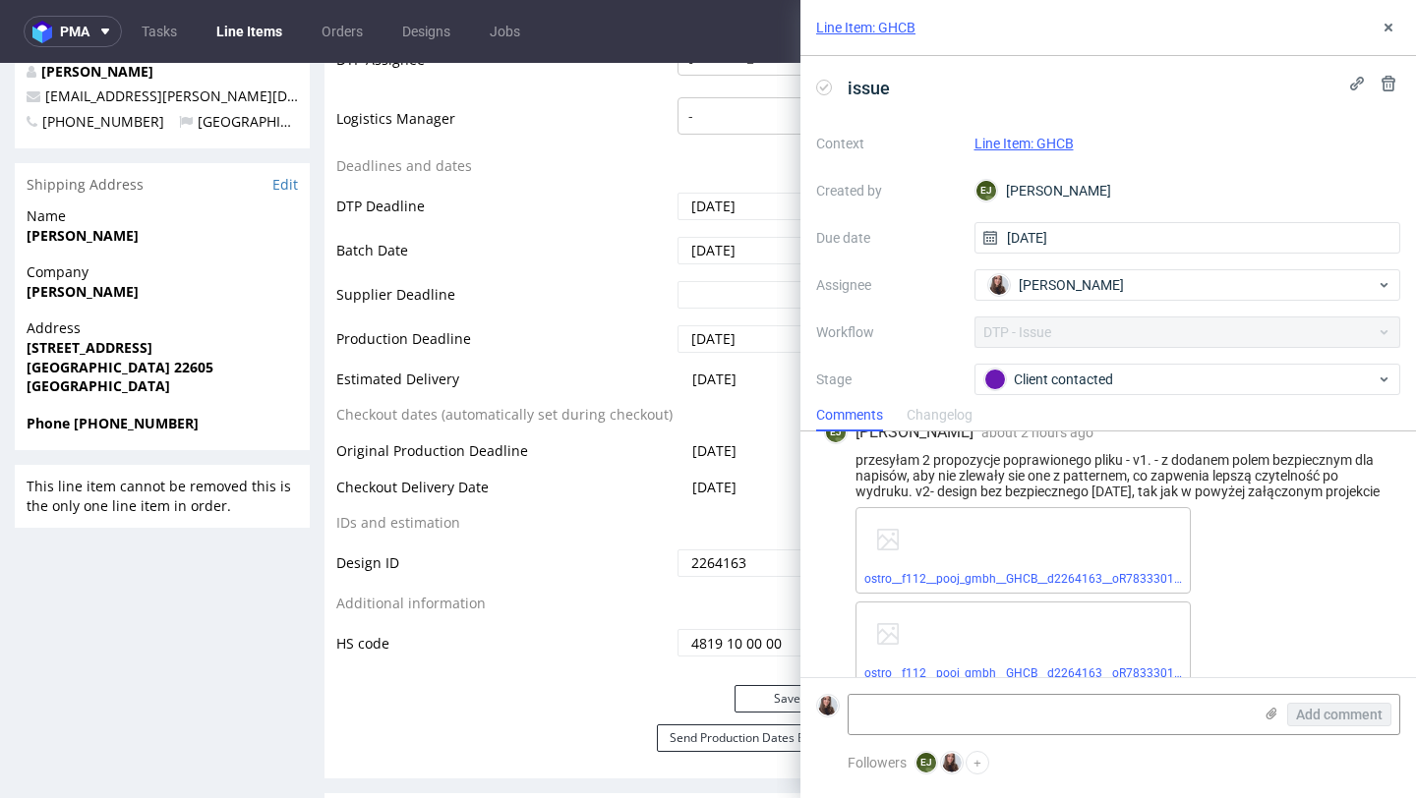
scroll to position [1118, 0]
click at [1074, 576] on link "ostro__f112__pooj_gmbh__GHCB__d2264163__oR783330122__inside__v2.pdf" at bounding box center [1068, 581] width 408 height 14
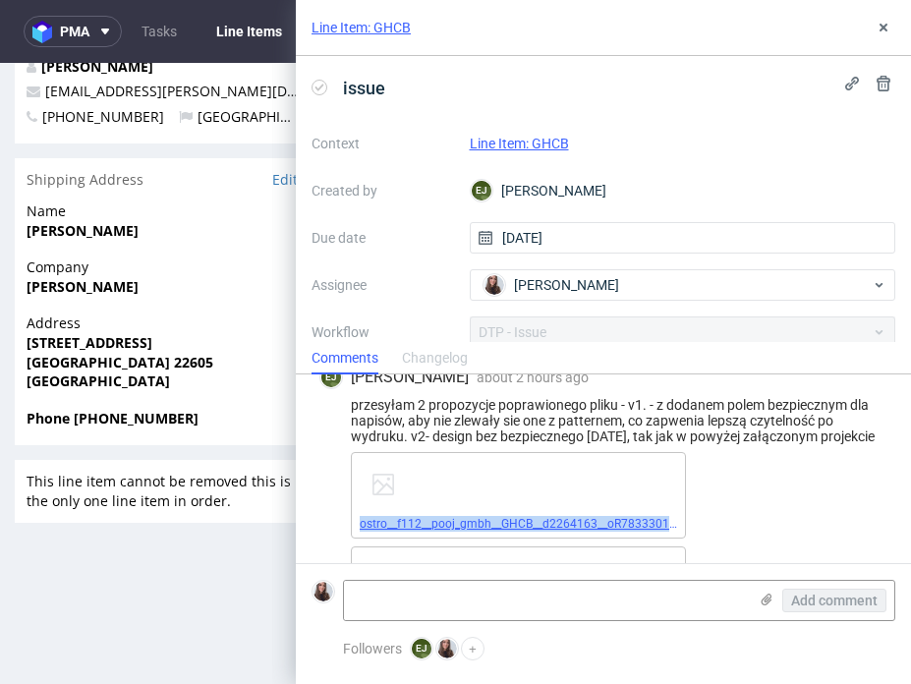
click at [640, 522] on link "ostro__f112__pooj_gmbh__GHCB__d2264163__oR783330122__inside__v2.pdf" at bounding box center [564, 524] width 408 height 14
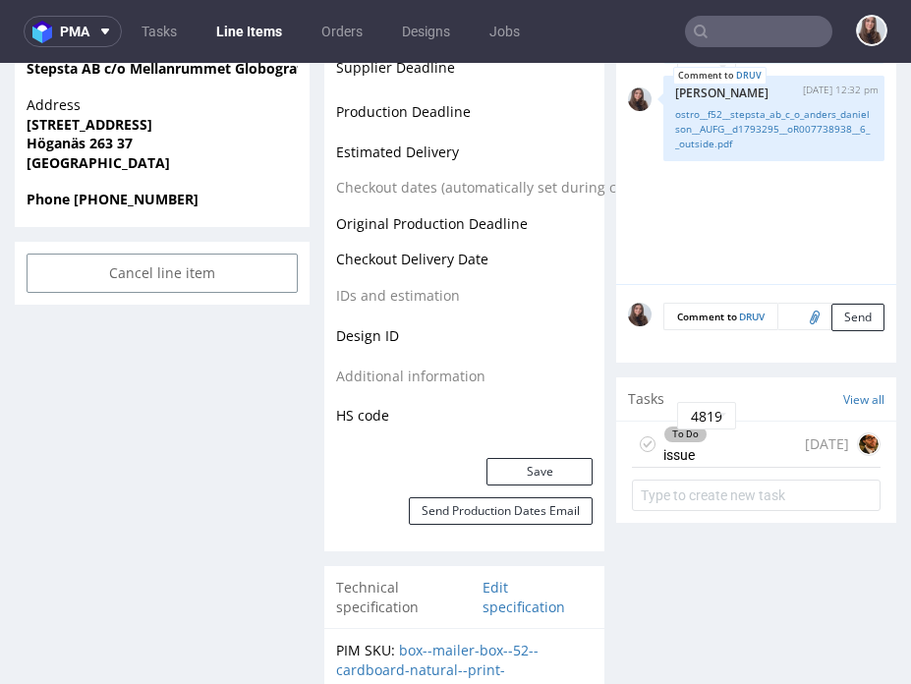
scroll to position [1016, 0]
click at [668, 426] on div "To Do" at bounding box center [686, 434] width 42 height 16
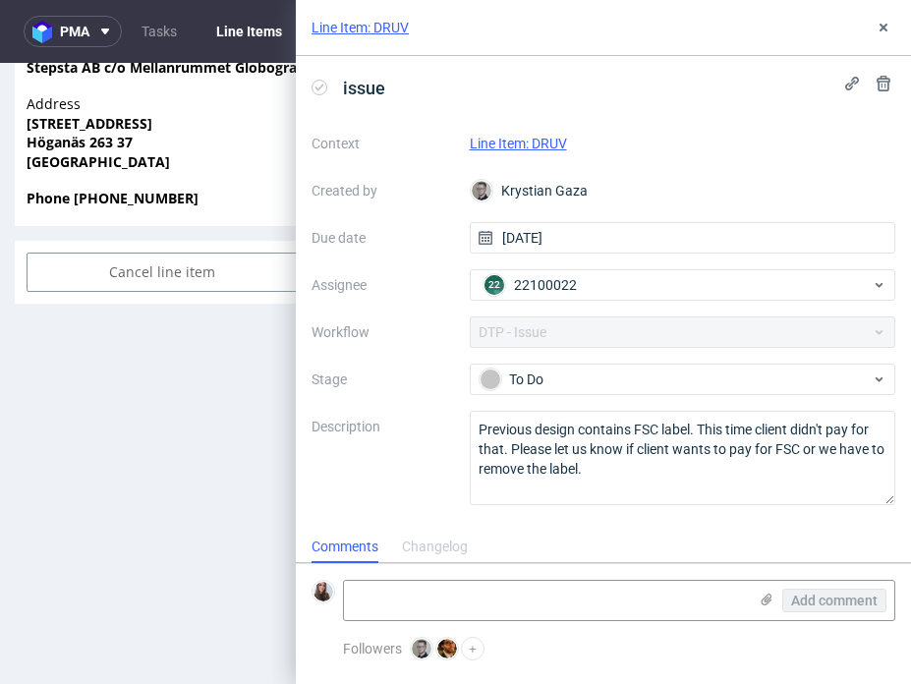
scroll to position [16, 0]
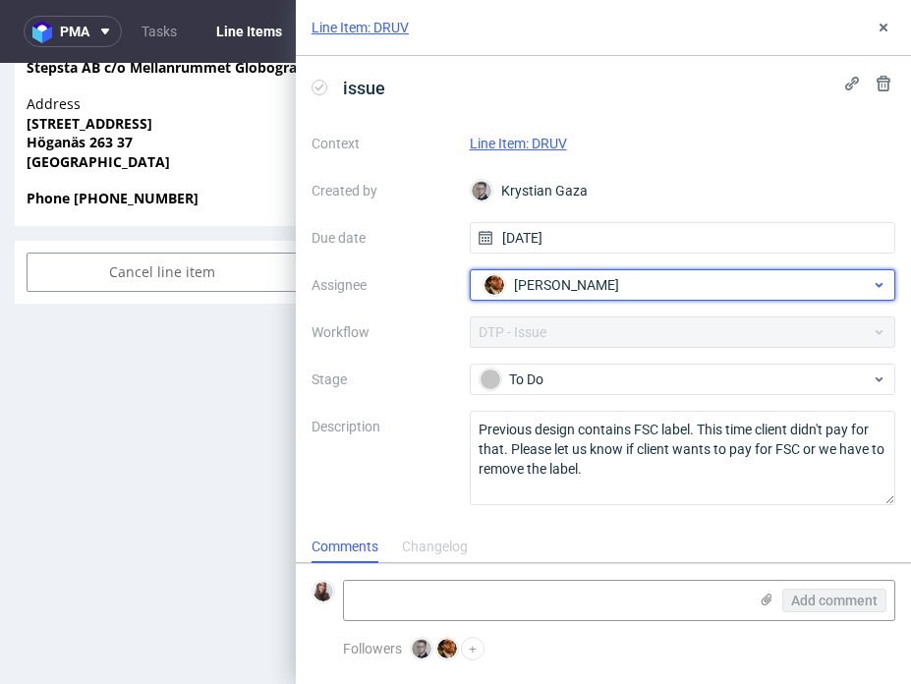
click at [575, 295] on div "Matteo Corsico" at bounding box center [675, 284] width 393 height 31
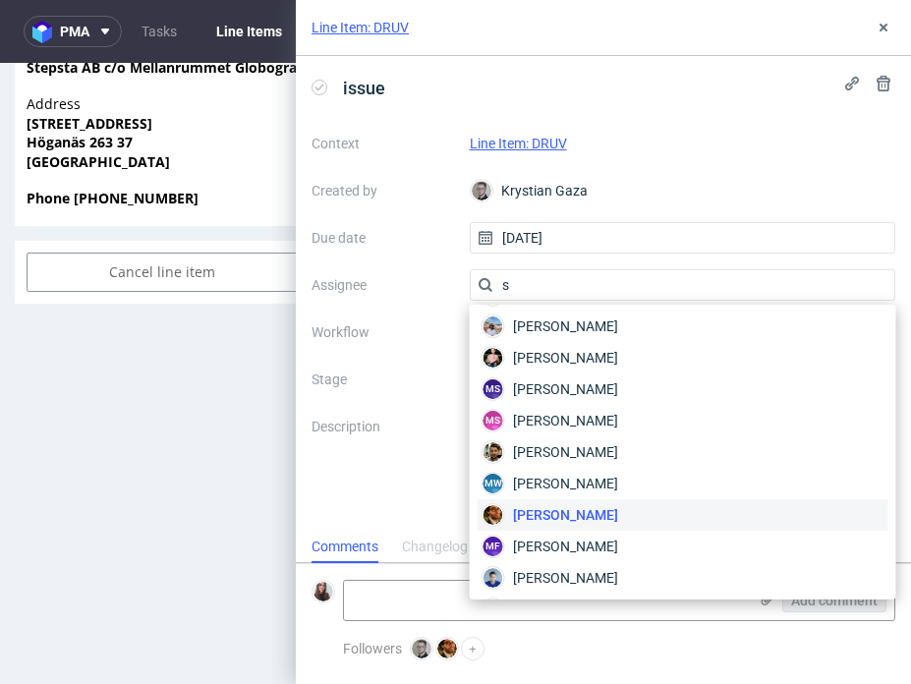
scroll to position [98, 0]
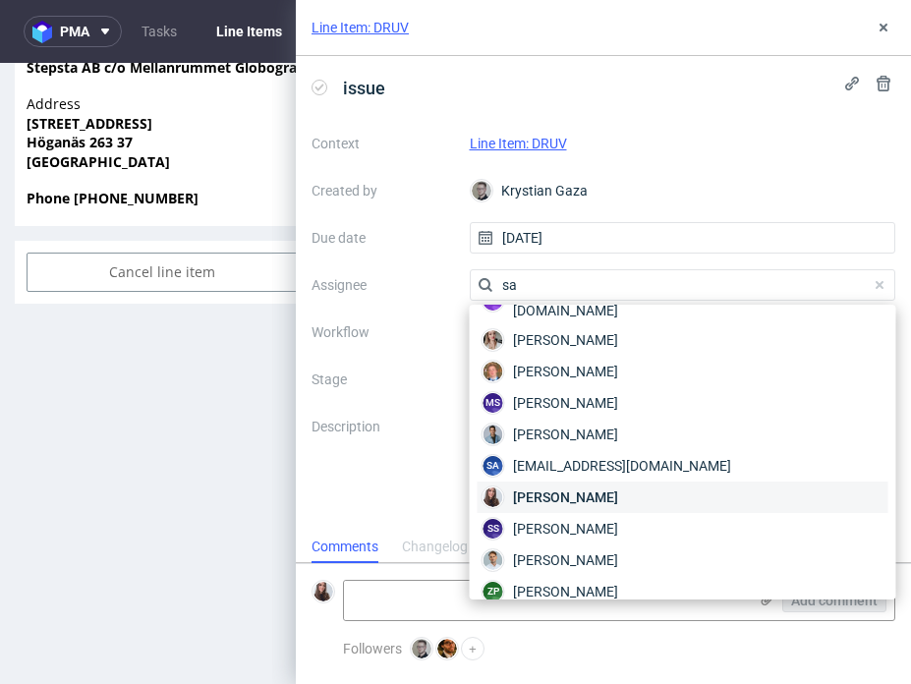
type input "sa"
click at [594, 488] on span "[PERSON_NAME]" at bounding box center [565, 498] width 105 height 20
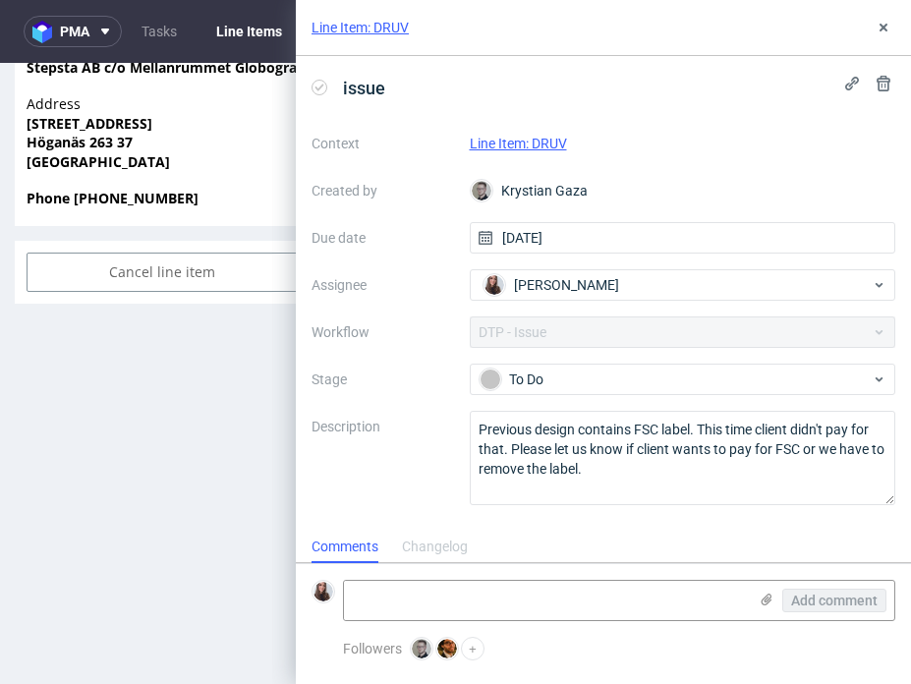
click at [549, 146] on link "Line Item: DRUV" at bounding box center [518, 144] width 97 height 16
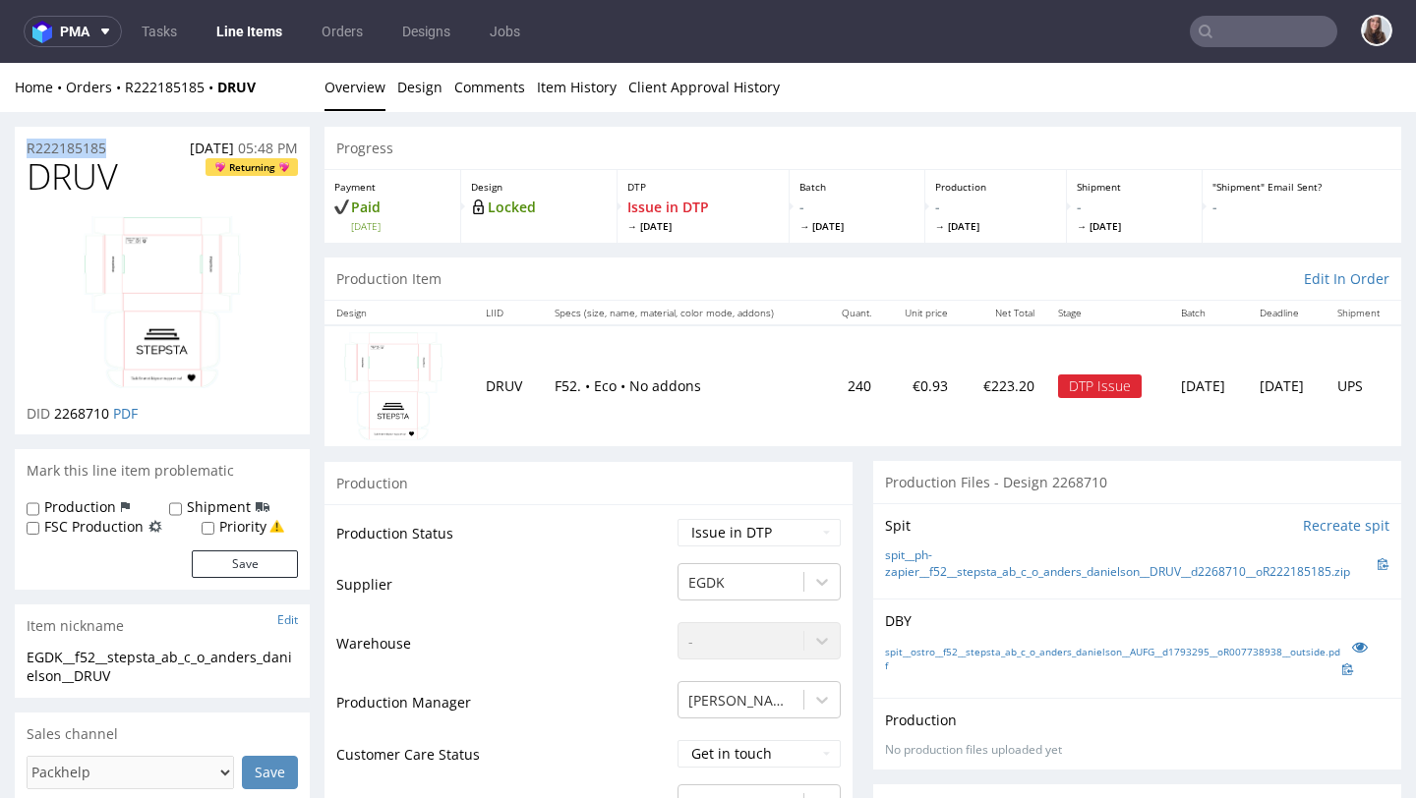
drag, startPoint x: 125, startPoint y: 135, endPoint x: 119, endPoint y: 148, distance: 15.0
click at [119, 148] on div "R222185185 30.09.2025 05:48 PM" at bounding box center [162, 142] width 295 height 31
copy p "R222185185"
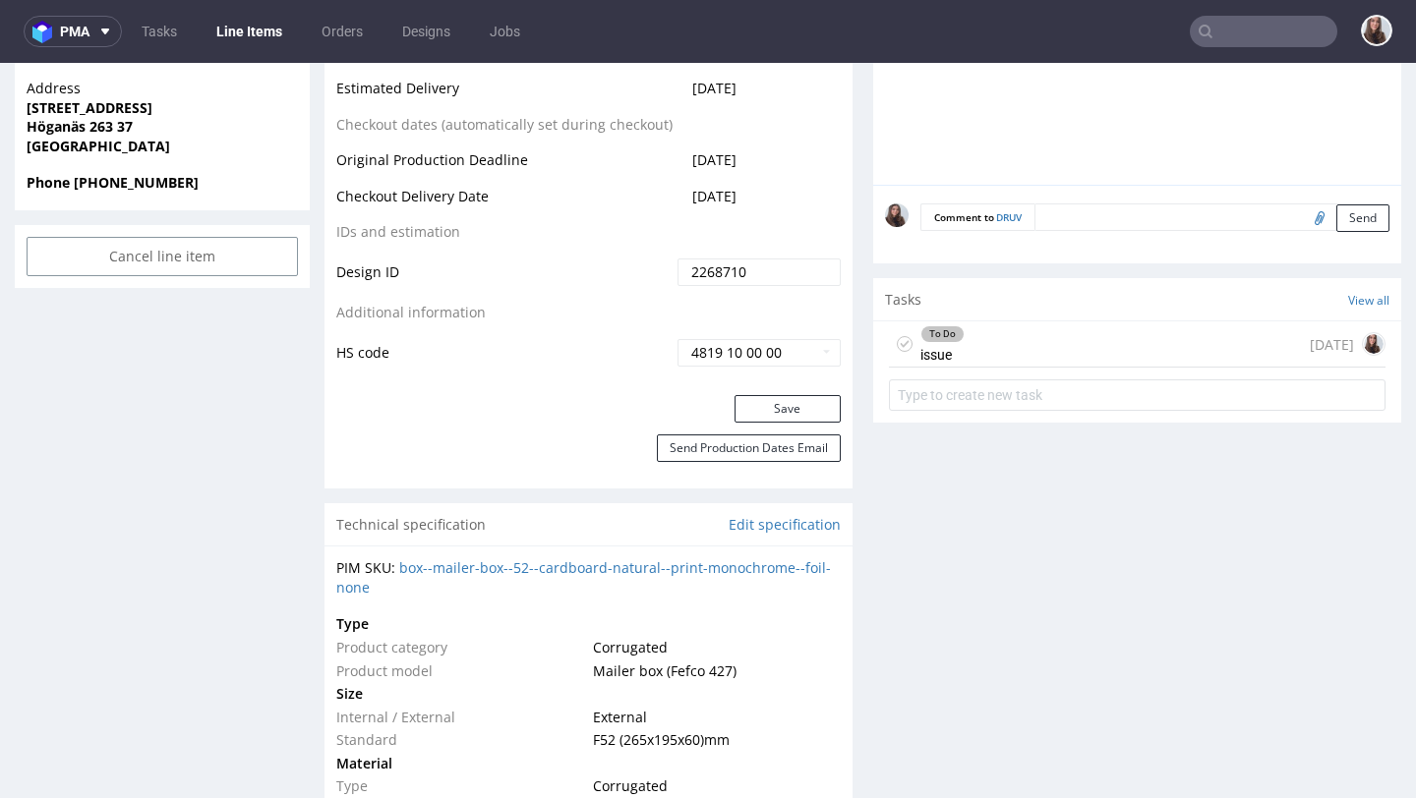
scroll to position [1039, 0]
click at [910, 347] on div "To Do issue today" at bounding box center [1137, 342] width 496 height 46
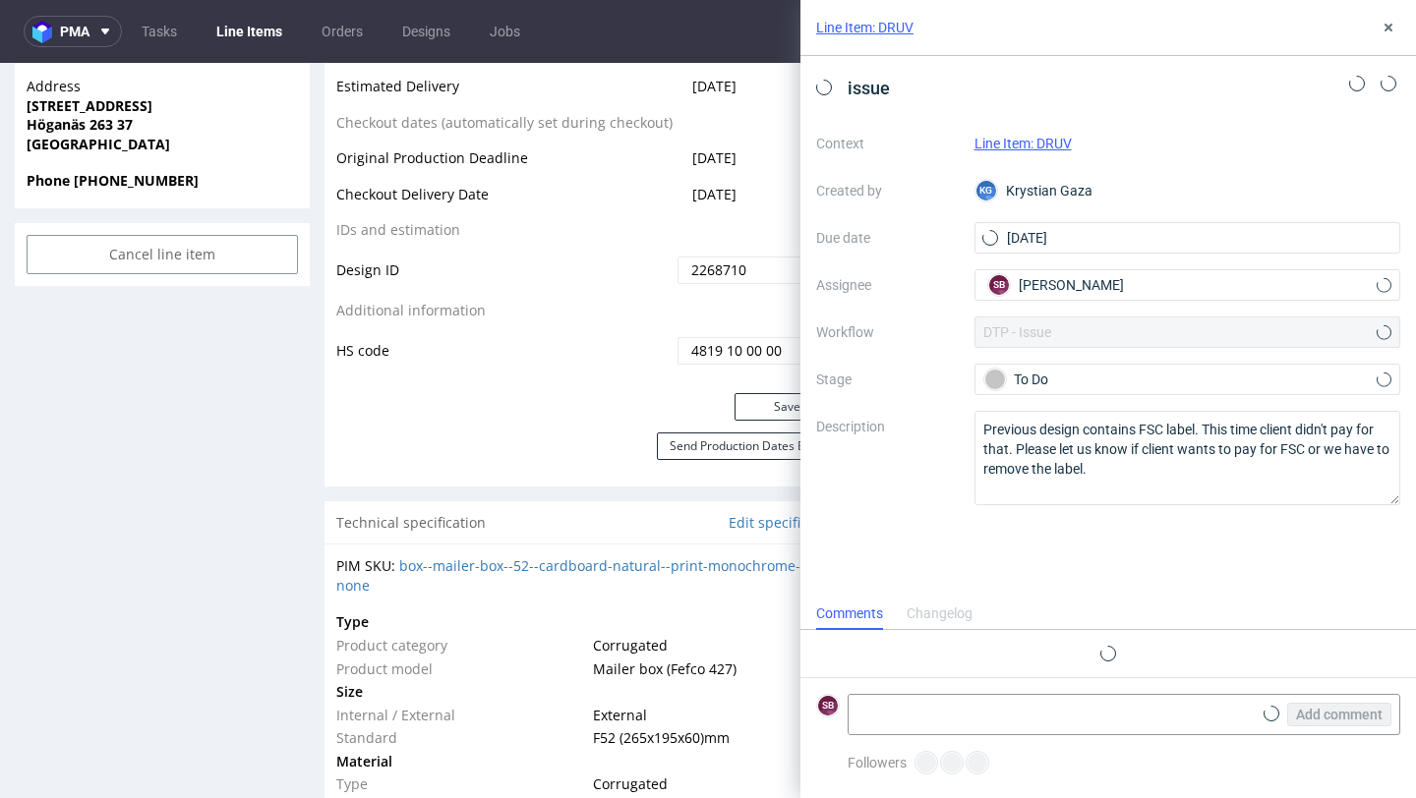
scroll to position [16, 0]
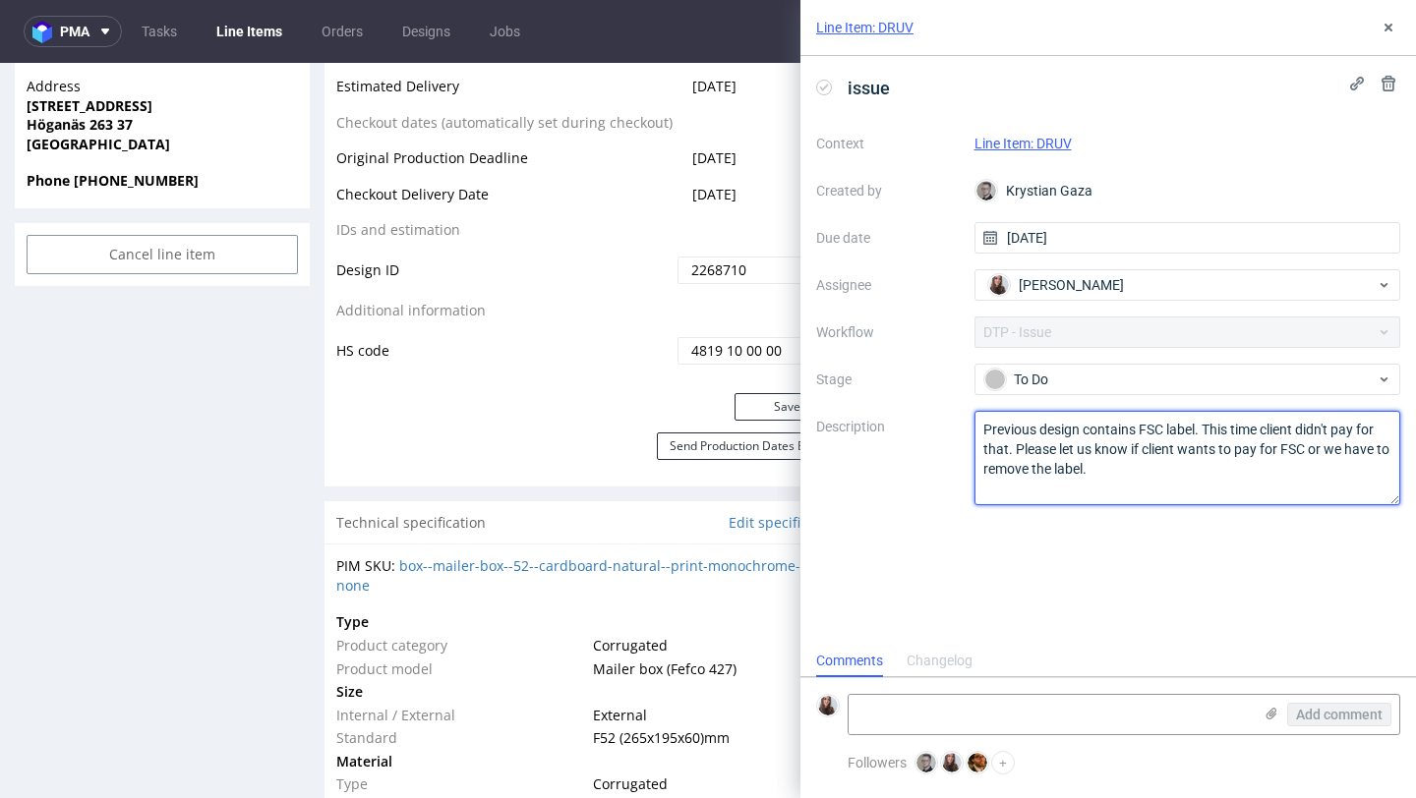
drag, startPoint x: 1122, startPoint y: 467, endPoint x: 955, endPoint y: 426, distance: 171.2
click at [910, 426] on div "Context Line Item: DRUV Created by Krystian Gaza Due date 03/10/2025 Assignee S…" at bounding box center [1108, 316] width 584 height 377
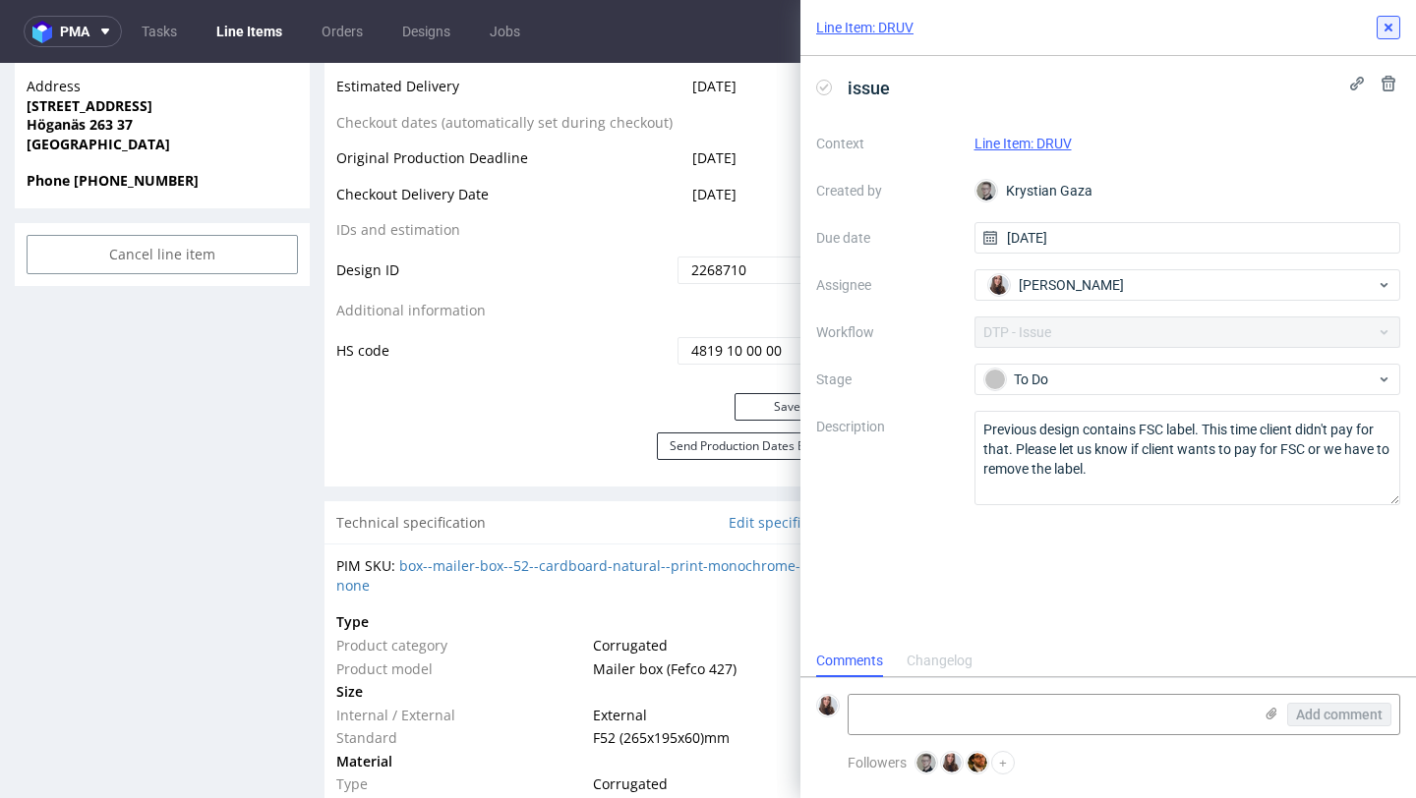
click at [910, 32] on icon at bounding box center [1388, 28] width 16 height 16
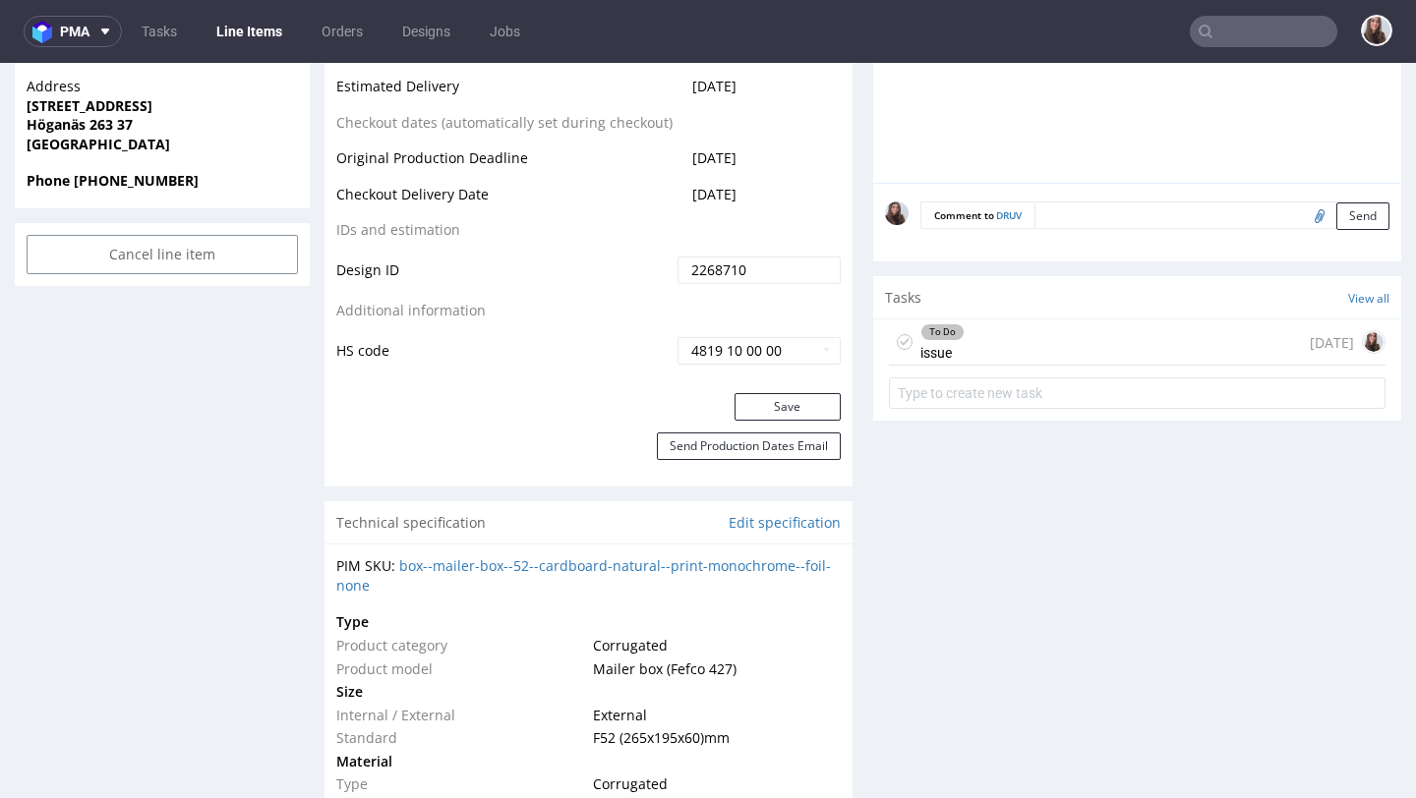
click at [910, 348] on div "To Do issue today" at bounding box center [1137, 342] width 496 height 46
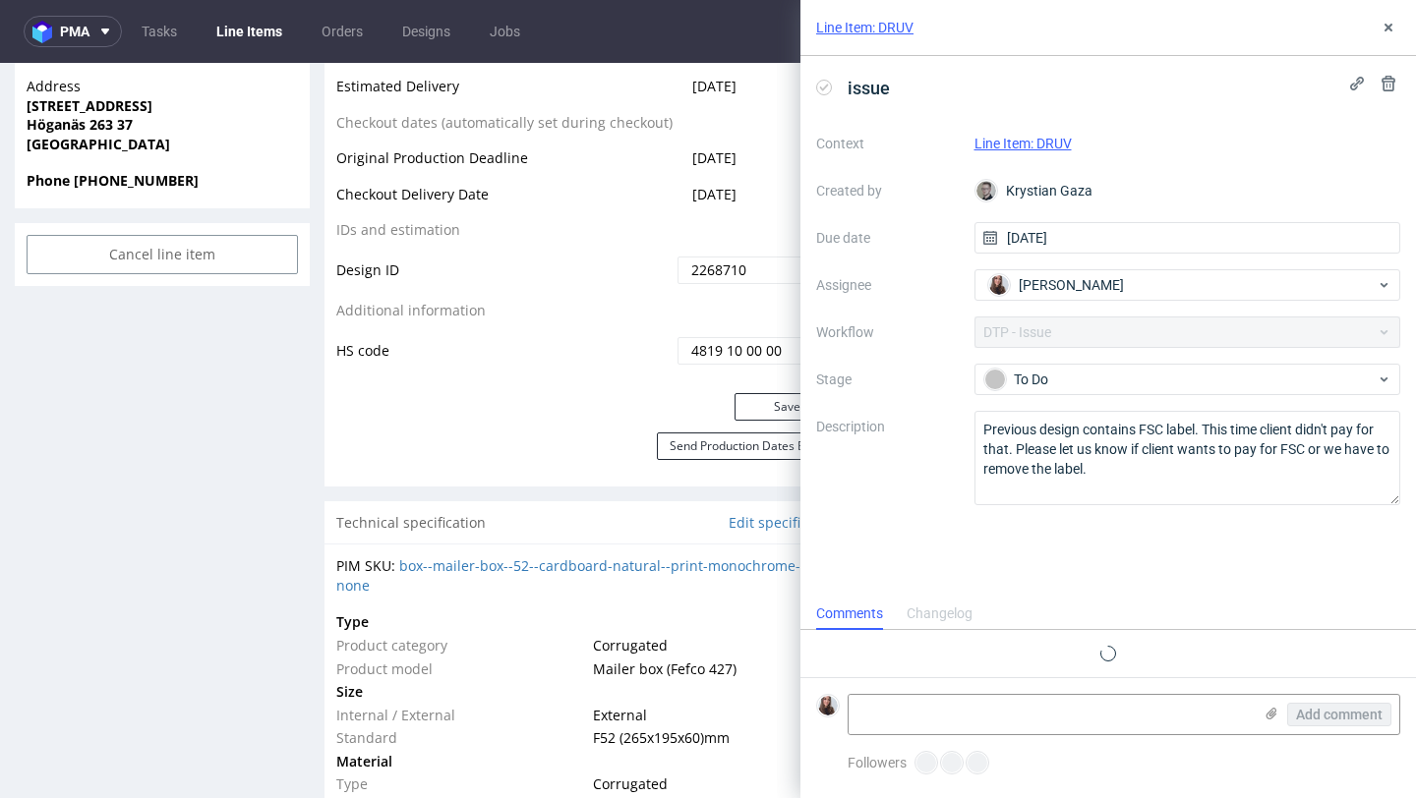
scroll to position [16, 0]
click at [908, 683] on textarea at bounding box center [1049, 714] width 403 height 39
paste textarea "https://app-eu1.hubspot.com/contacts/25600958/record/0-5/234285830362"
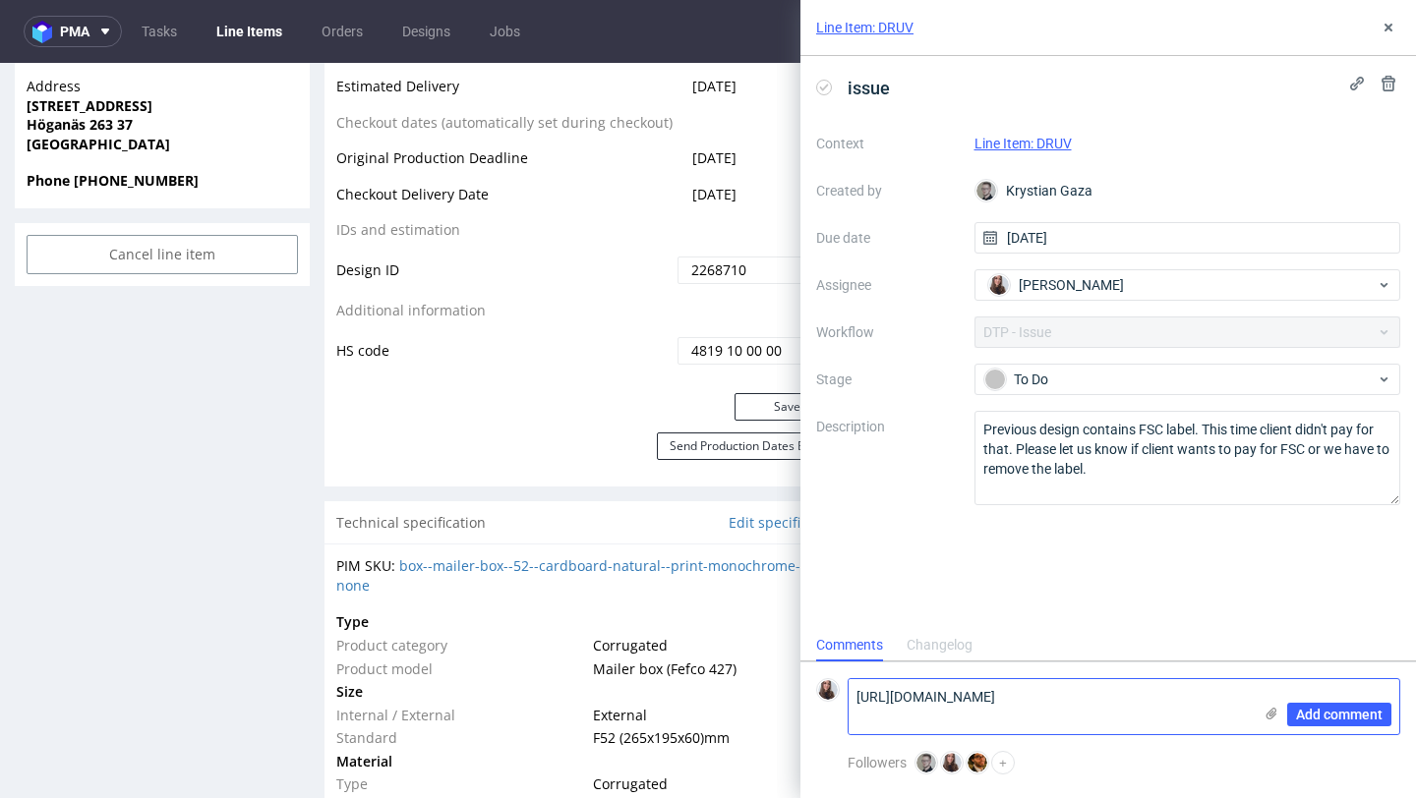
type textarea "https://app-eu1.hubspot.com/contacts/25600958/record/0-5/234285830362"
click at [910, 683] on div "Add comment" at bounding box center [1324, 706] width 147 height 55
click at [910, 375] on div "To Do" at bounding box center [1179, 380] width 391 height 22
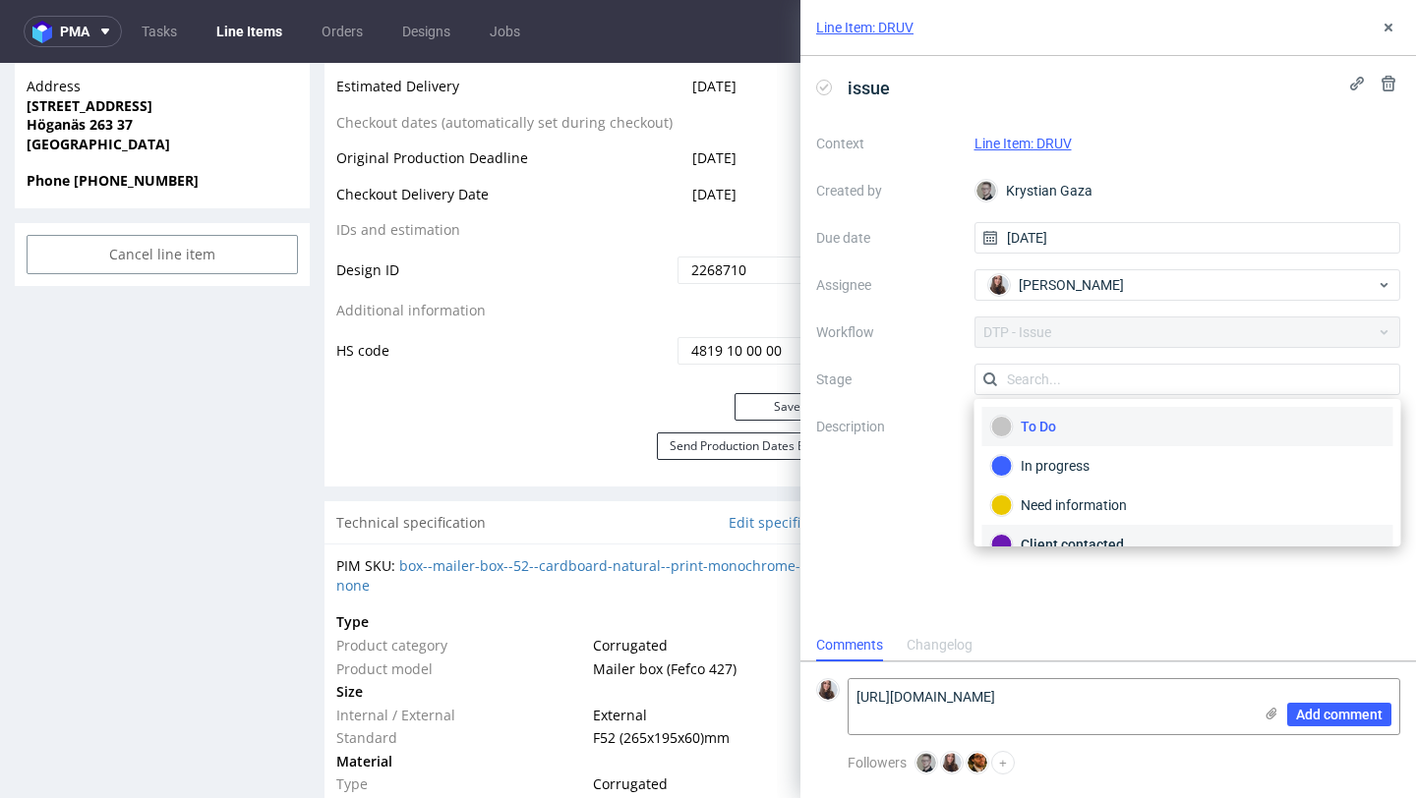
click at [910, 539] on div "Client contacted" at bounding box center [1187, 545] width 393 height 22
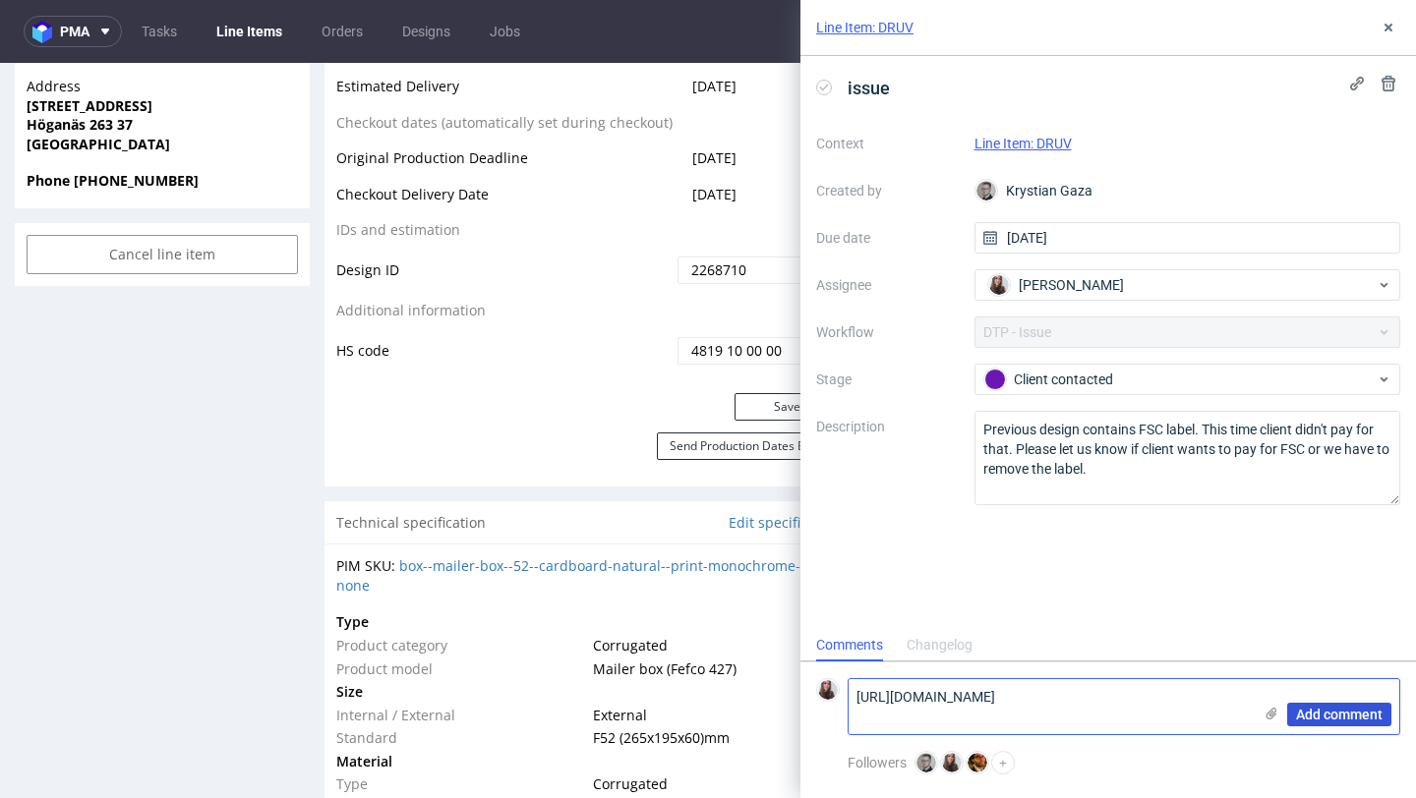
click at [910, 683] on span "Add comment" at bounding box center [1339, 715] width 87 height 14
